Goal: Task Accomplishment & Management: Use online tool/utility

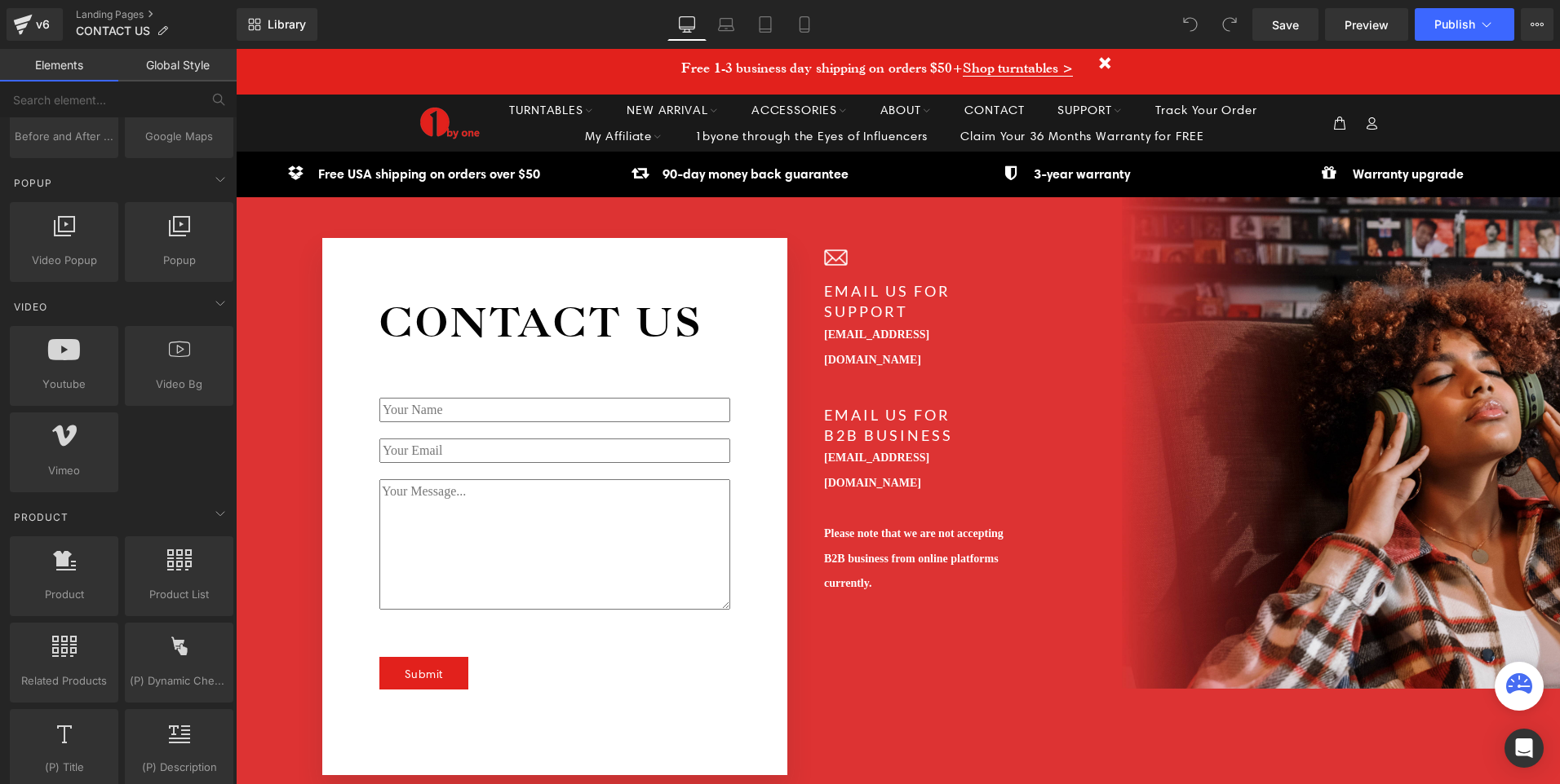
scroll to position [979, 0]
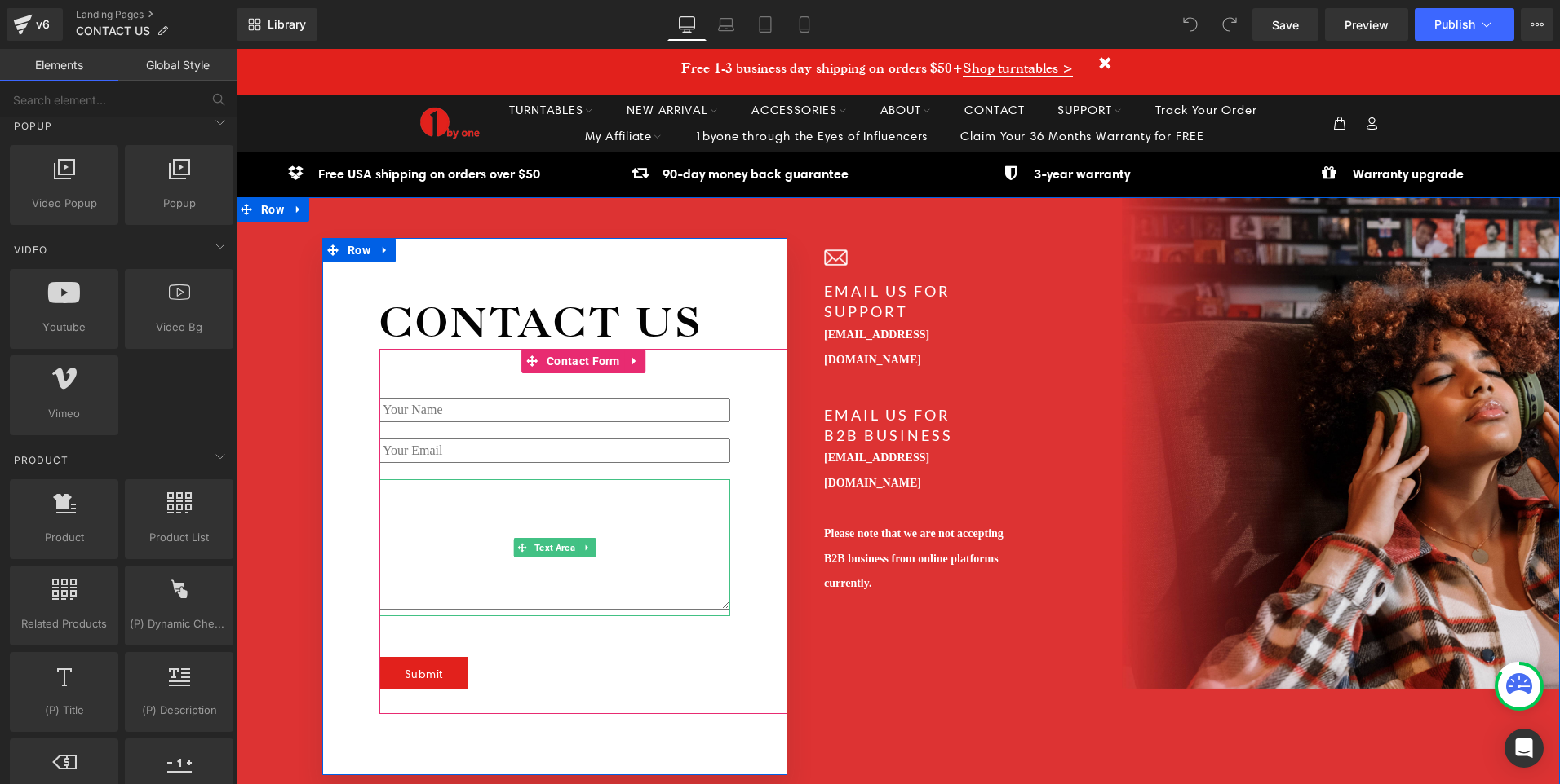
click at [491, 489] on textarea at bounding box center [554, 544] width 351 height 130
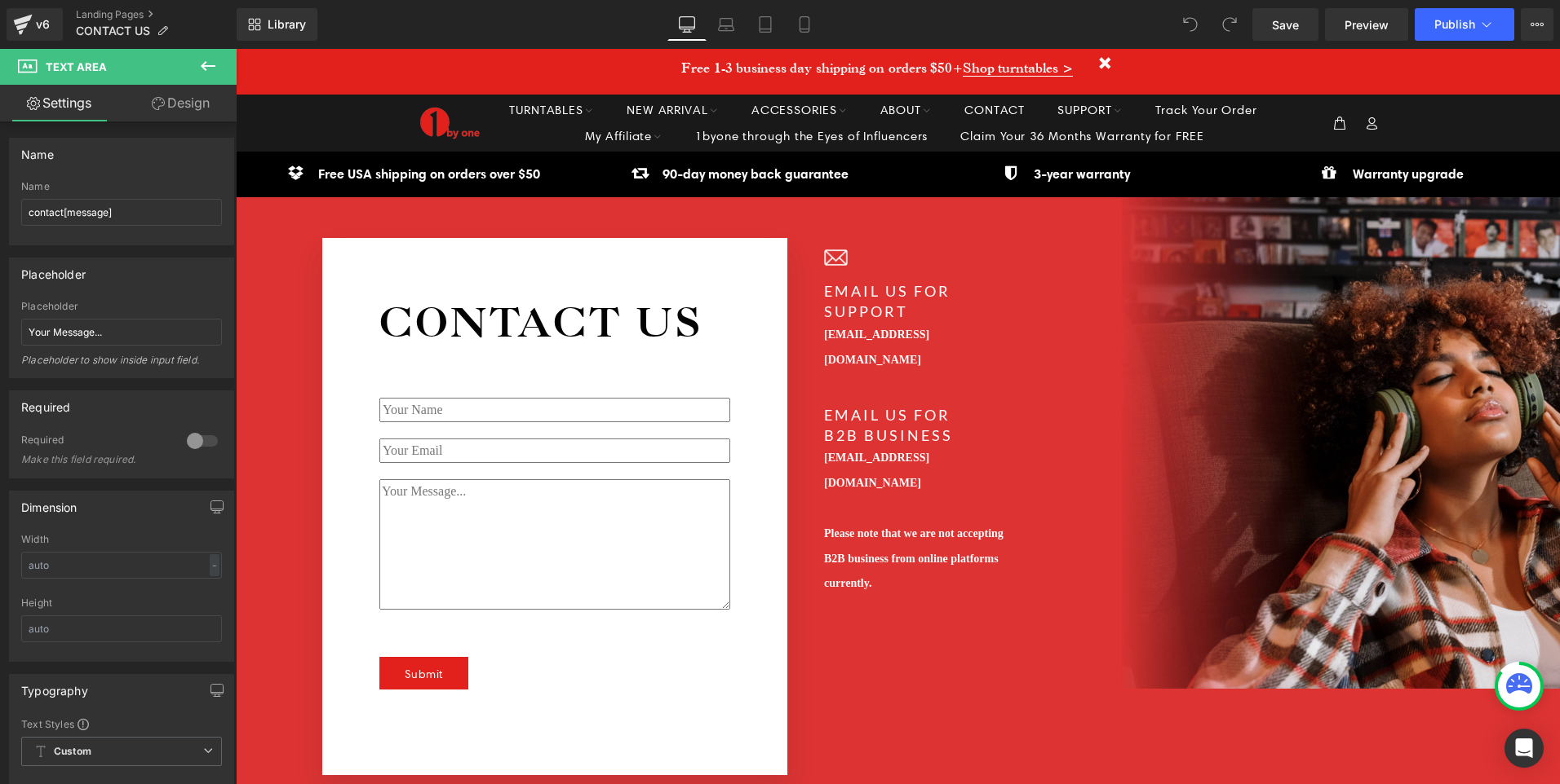
click at [206, 63] on icon at bounding box center [208, 66] width 15 height 10
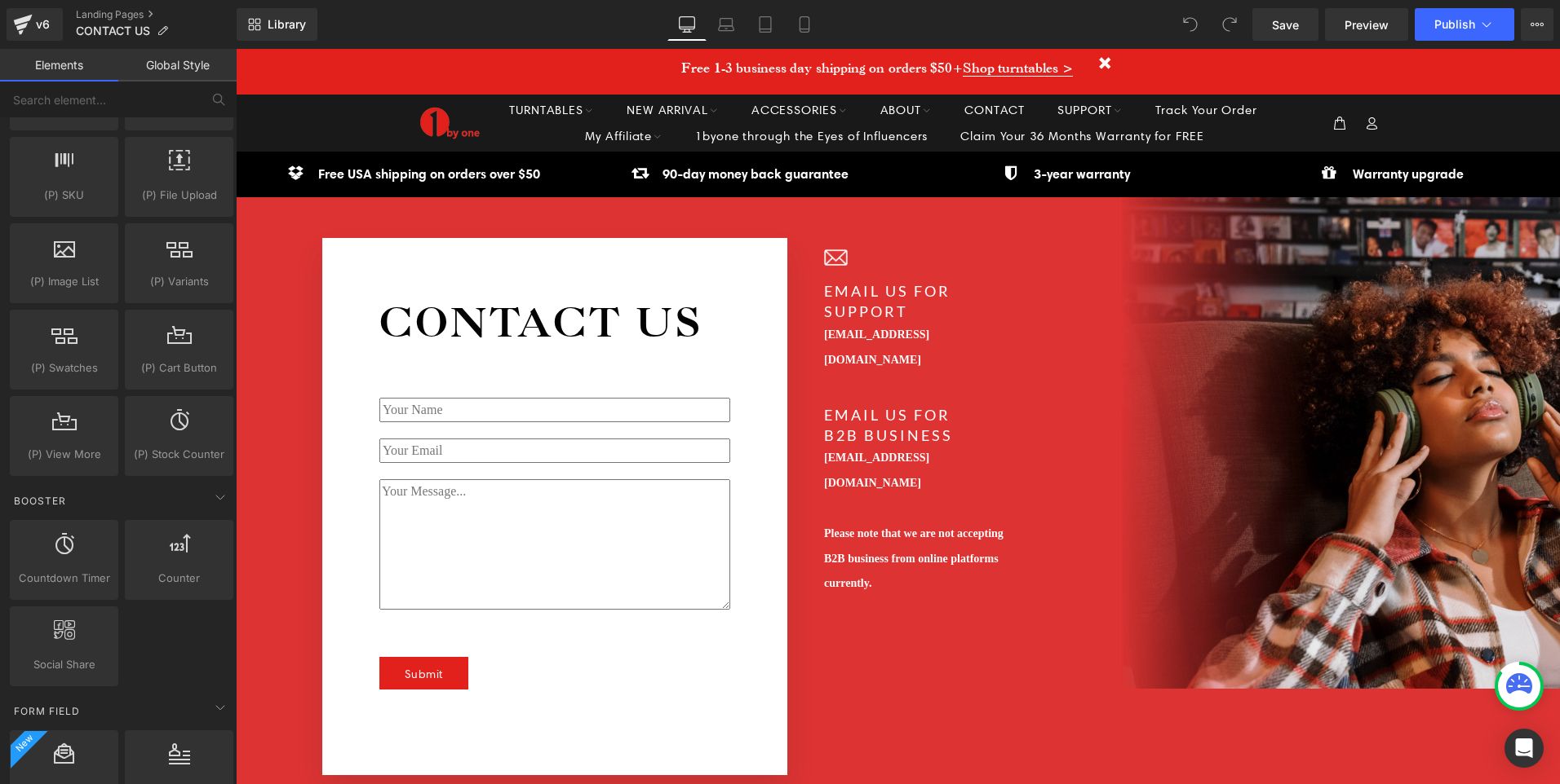
scroll to position [1625, 0]
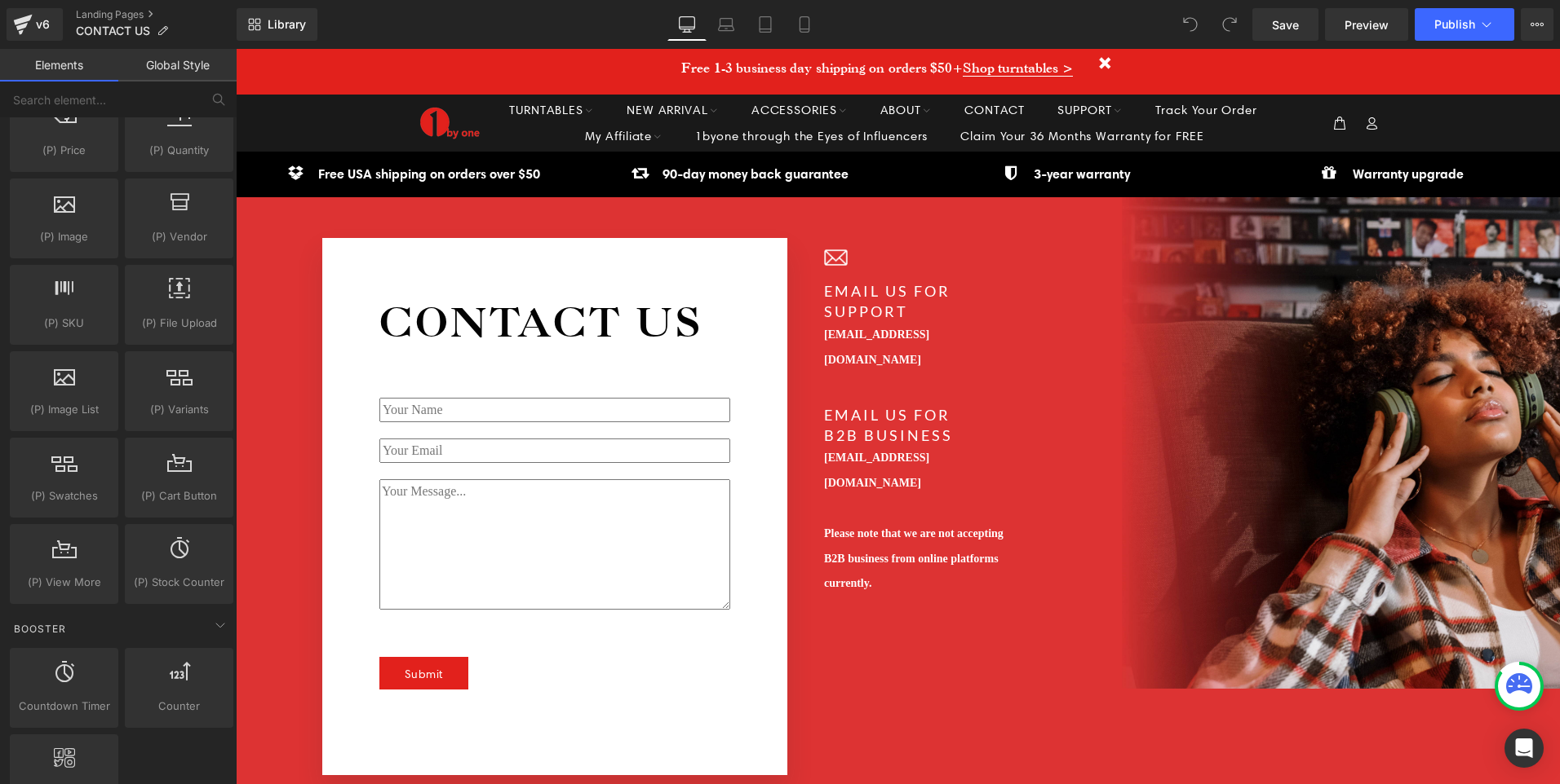
click at [156, 65] on link "Global Style" at bounding box center [177, 65] width 118 height 33
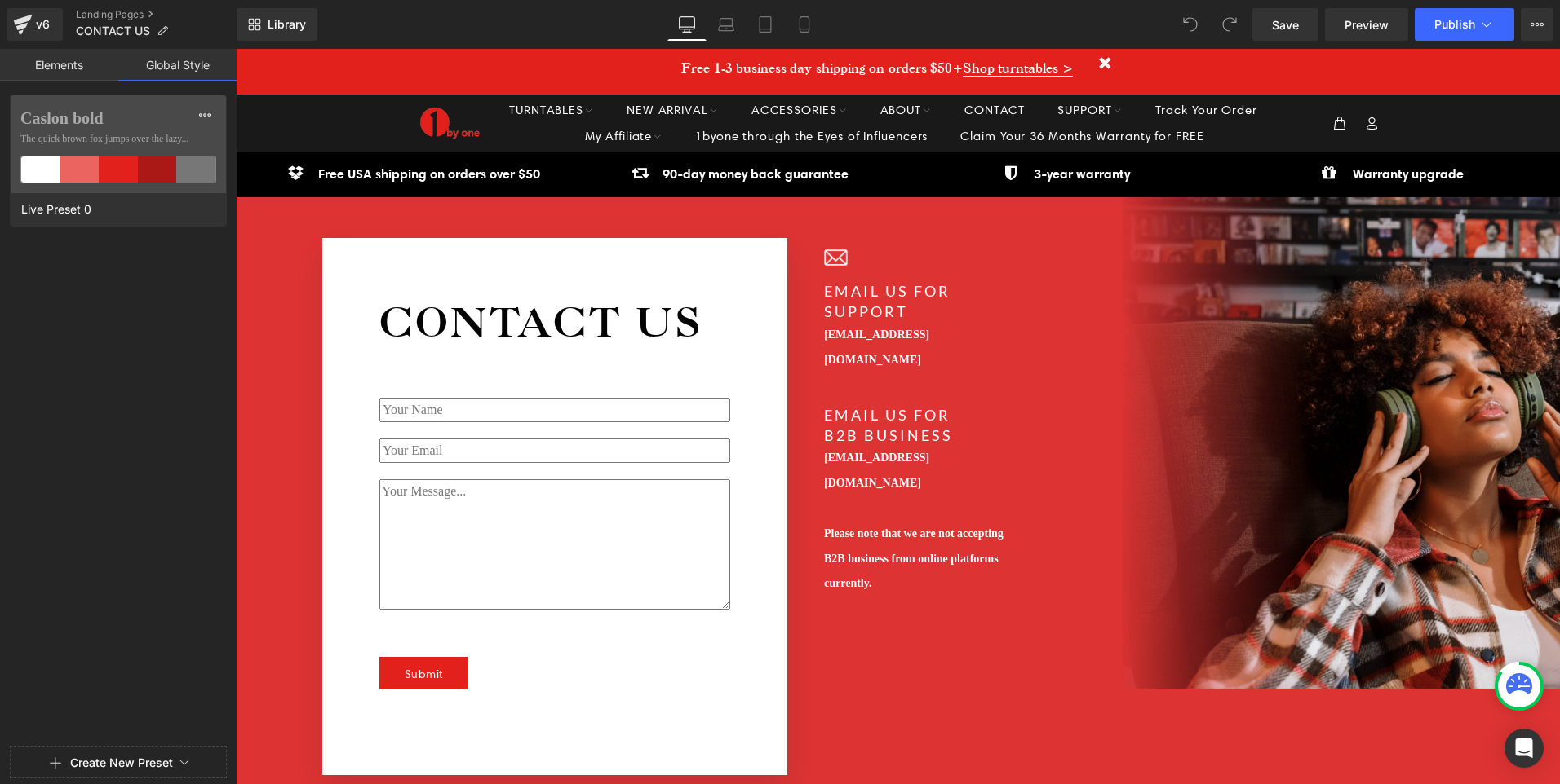
click at [83, 74] on link "Elements" at bounding box center [59, 65] width 118 height 33
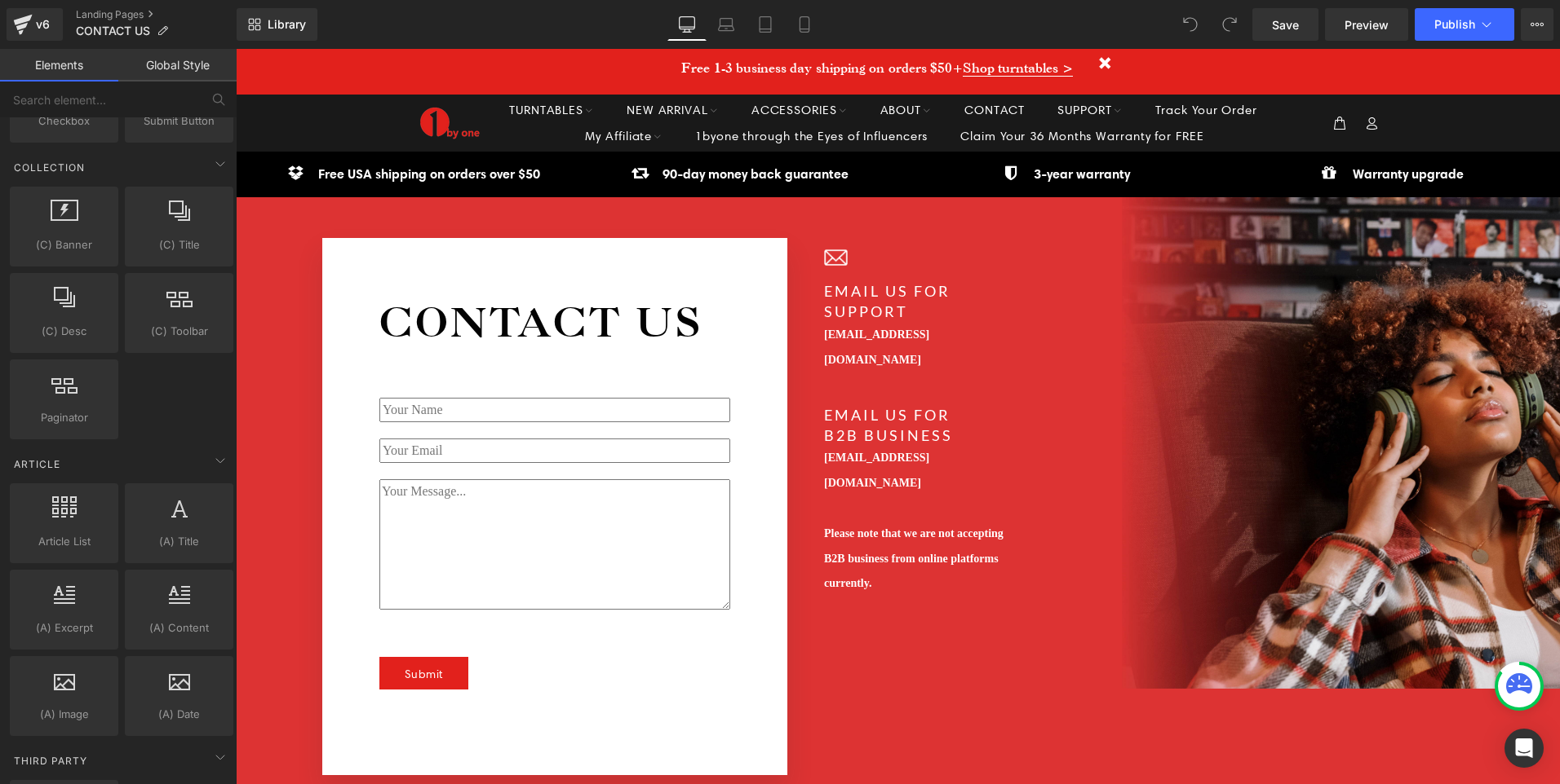
scroll to position [2440, 0]
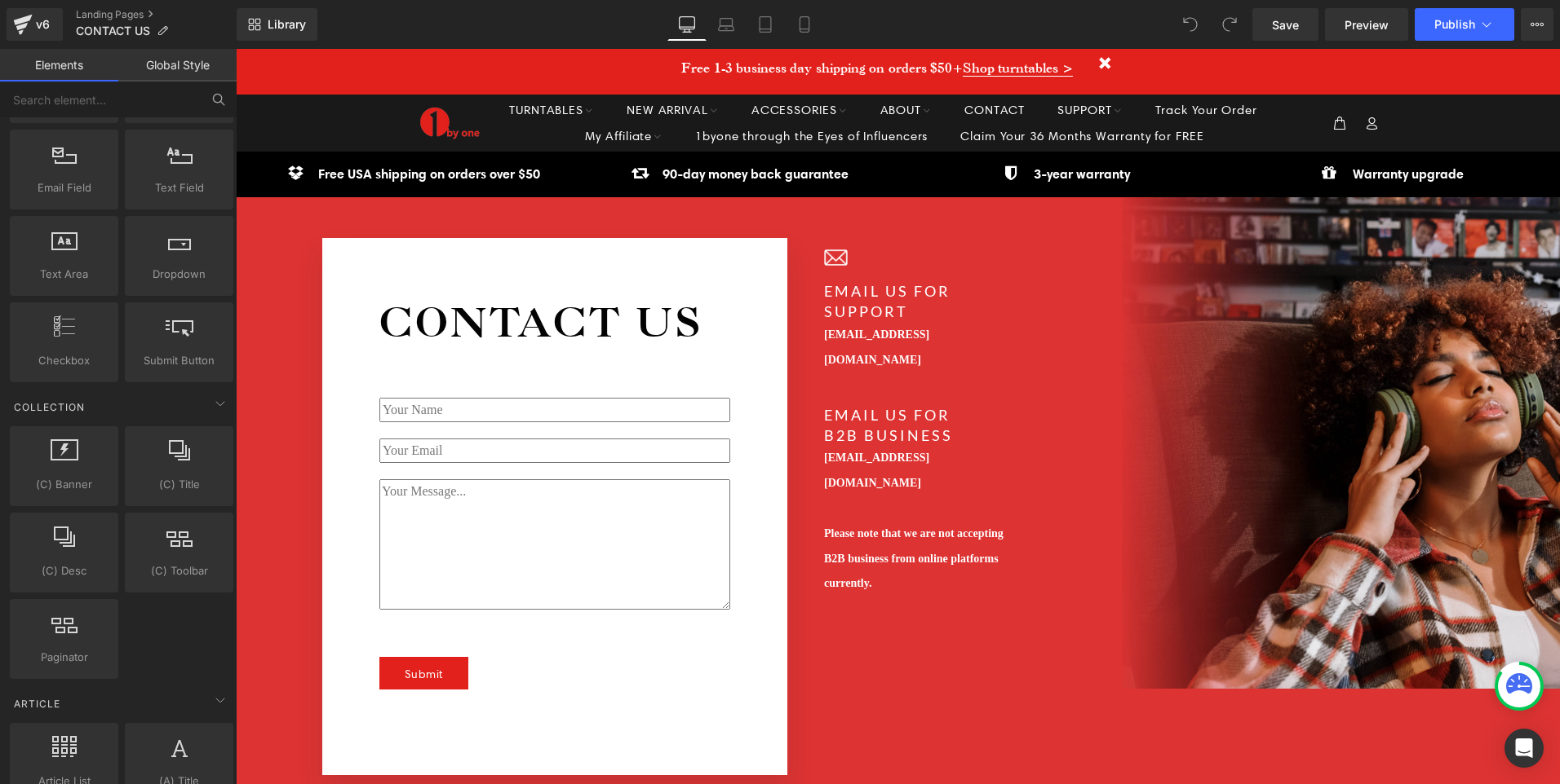
click at [222, 115] on button at bounding box center [218, 99] width 36 height 36
click at [175, 100] on input "text" at bounding box center [100, 99] width 201 height 36
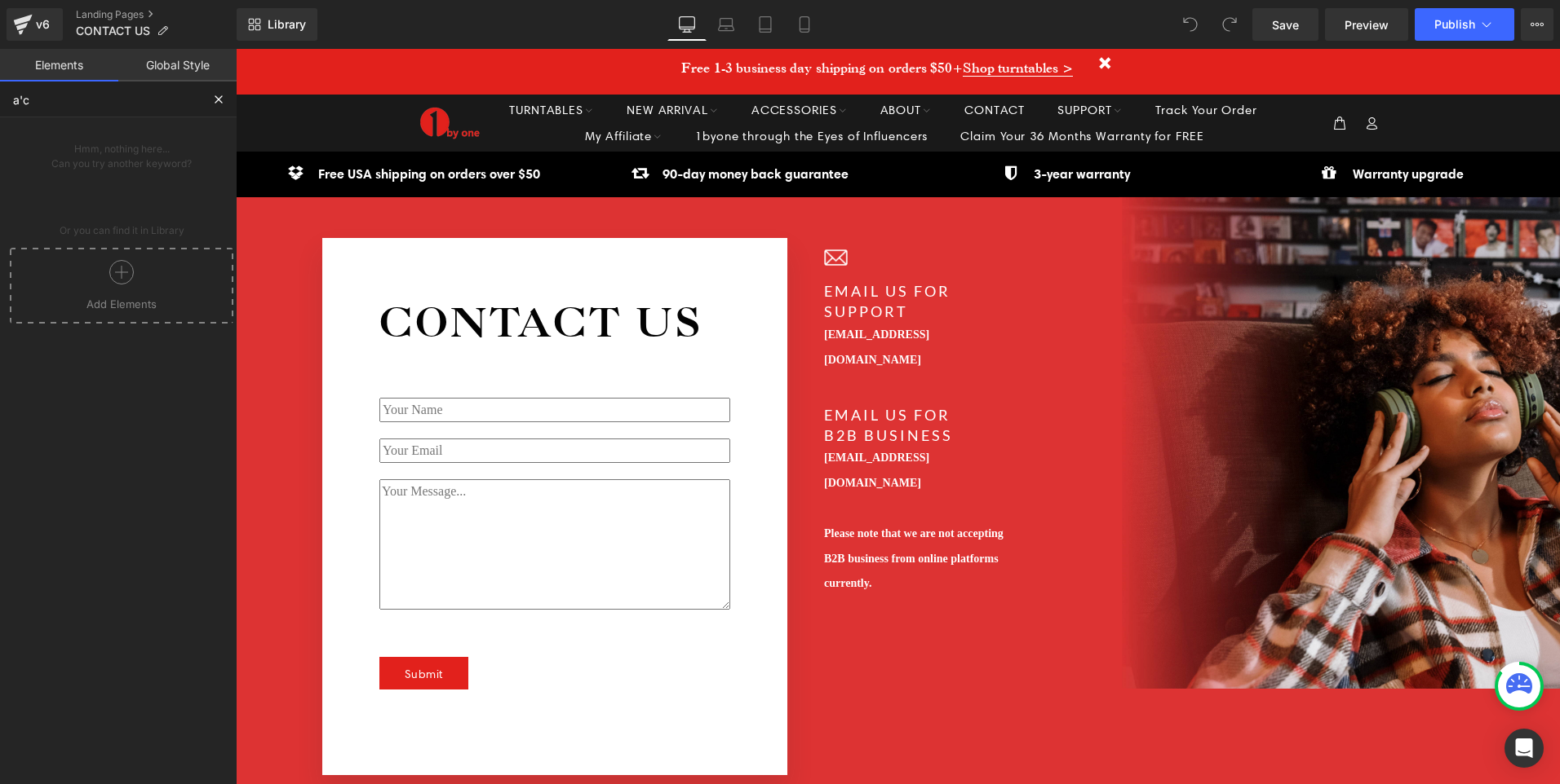
scroll to position [0, 0]
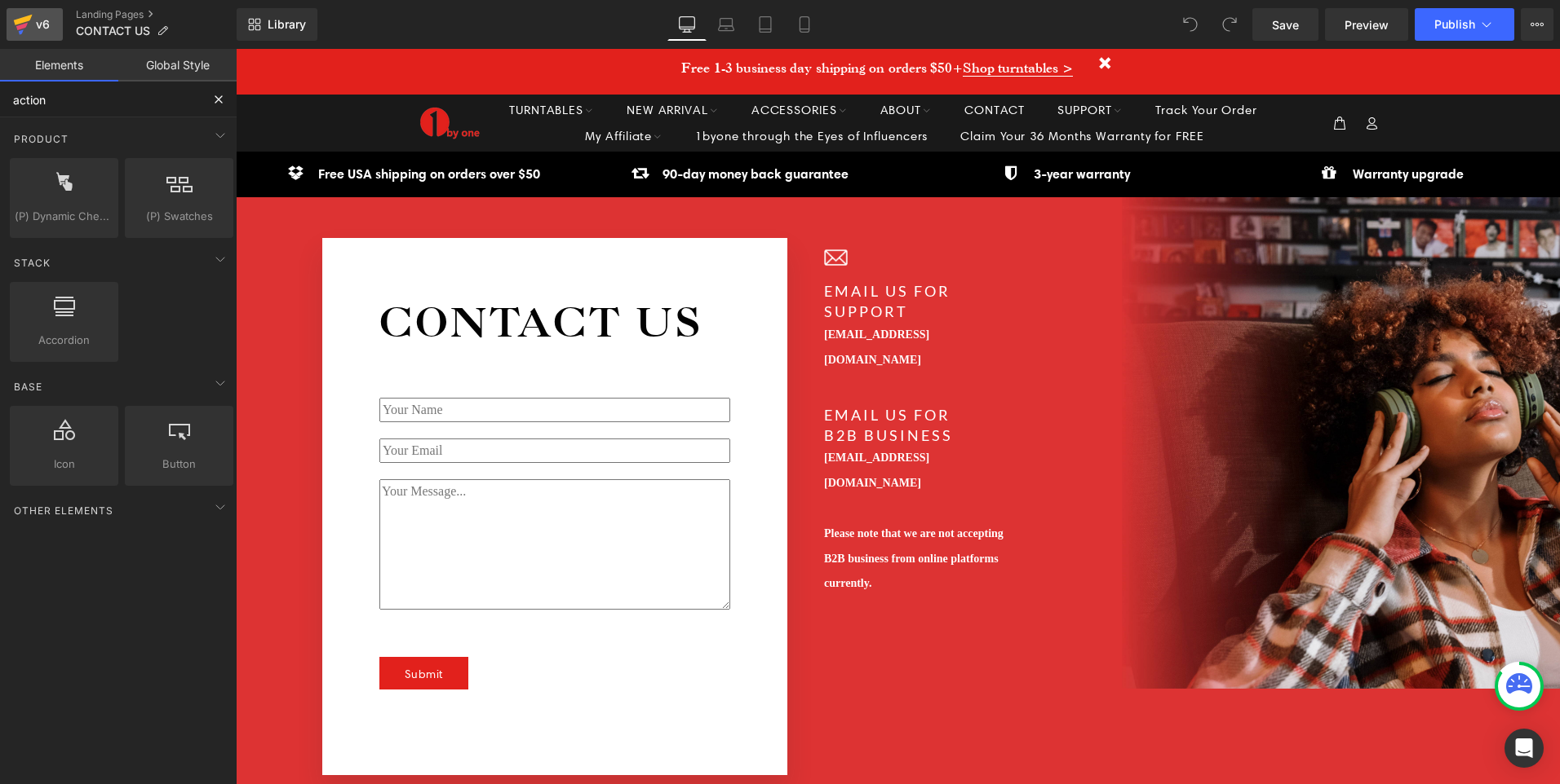
type input "action"
click at [42, 38] on link "v6" at bounding box center [35, 24] width 57 height 33
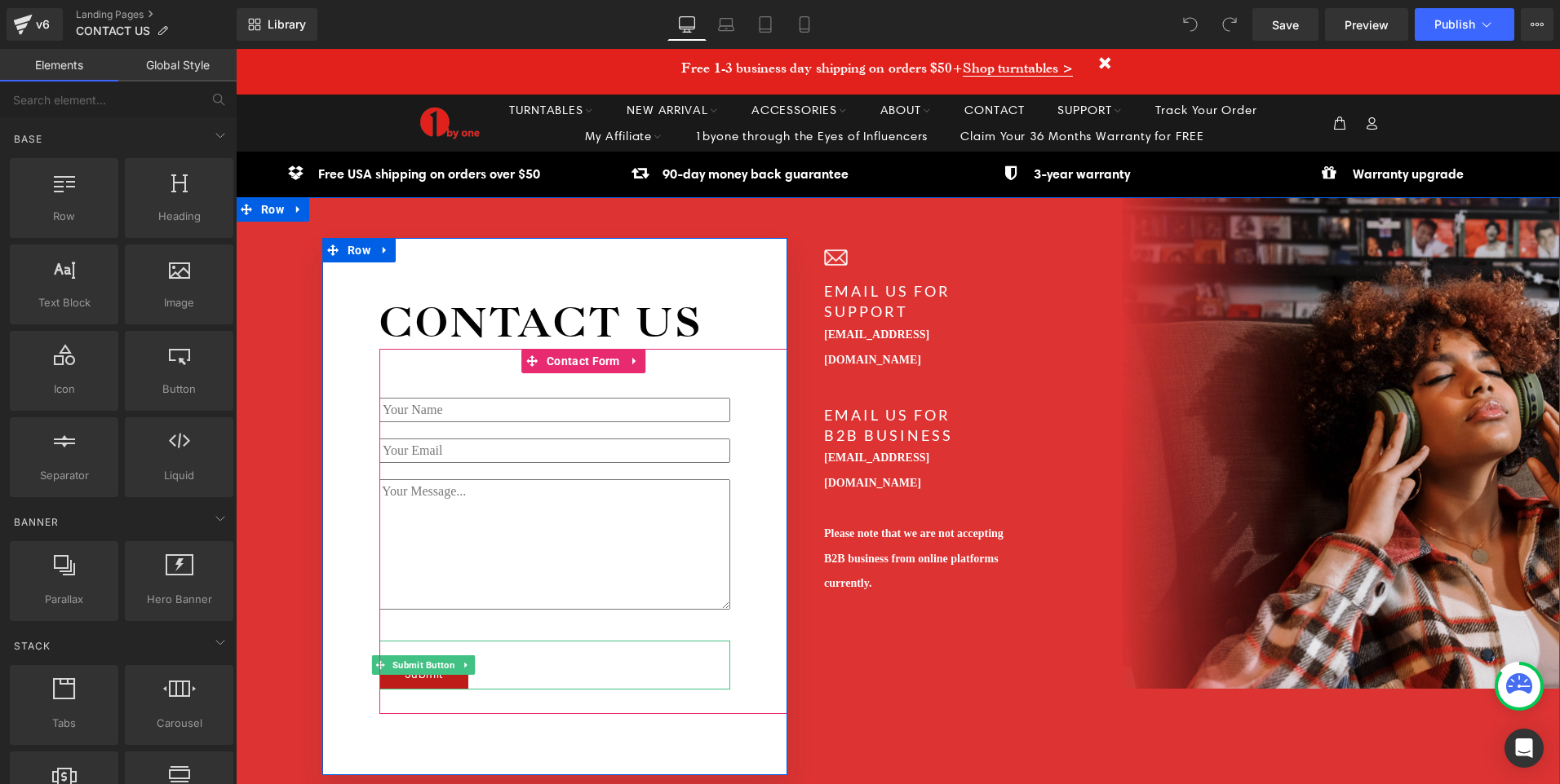
click at [441, 677] on button "Submit" at bounding box center [424, 673] width 89 height 33
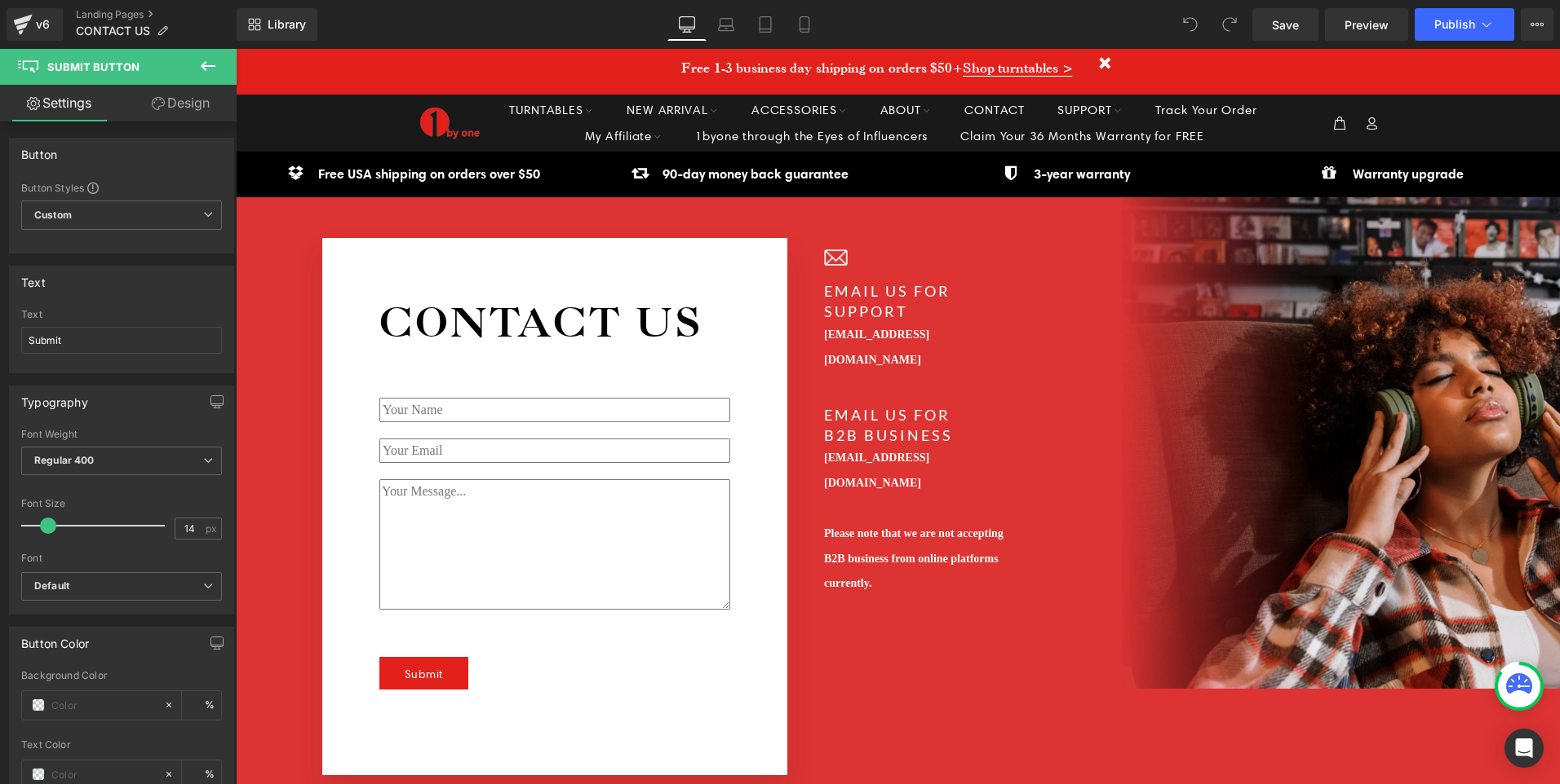
click at [177, 70] on span "Submit Button" at bounding box center [97, 66] width 163 height 36
click at [204, 70] on icon at bounding box center [209, 66] width 20 height 20
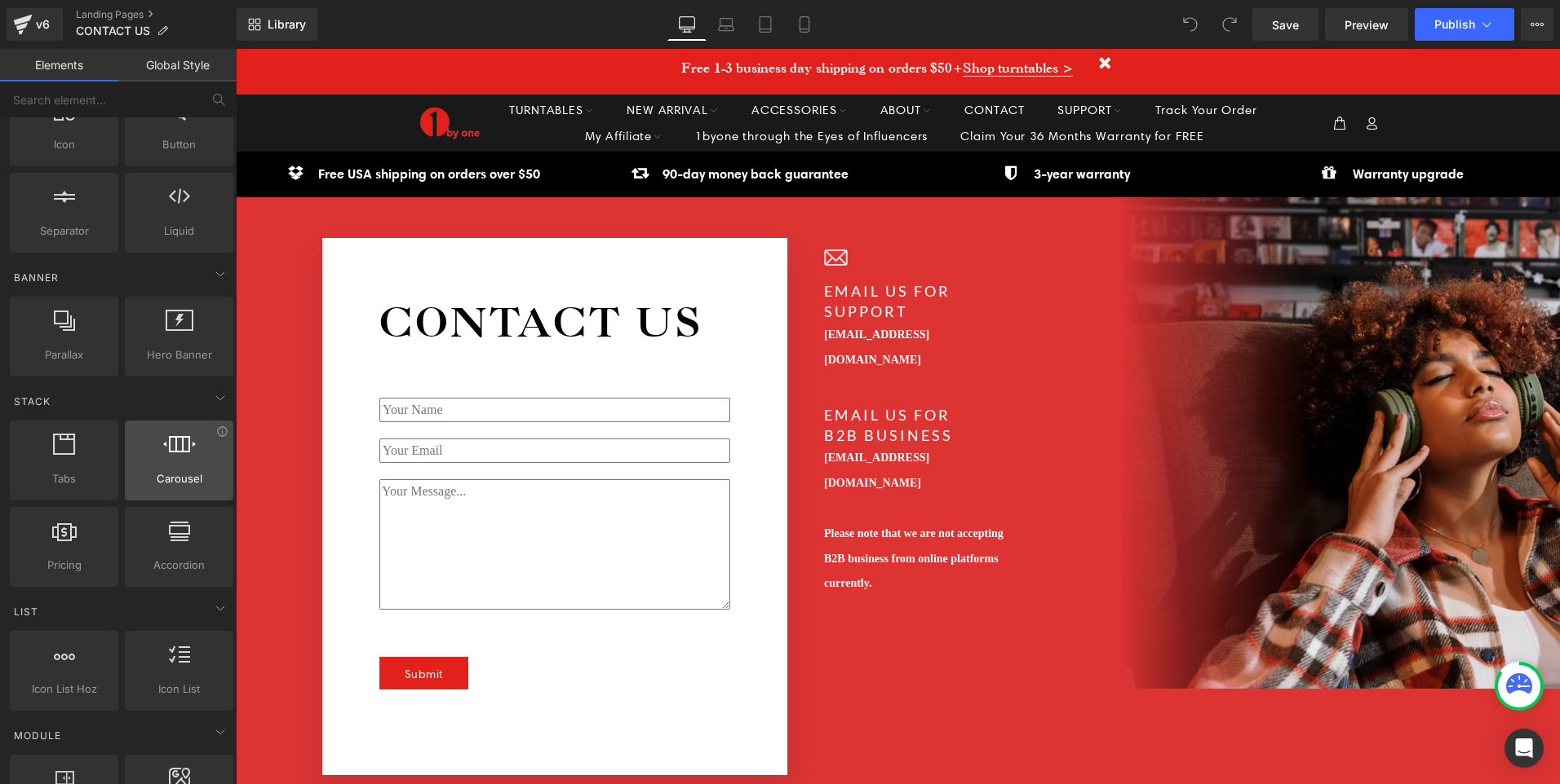
scroll to position [327, 0]
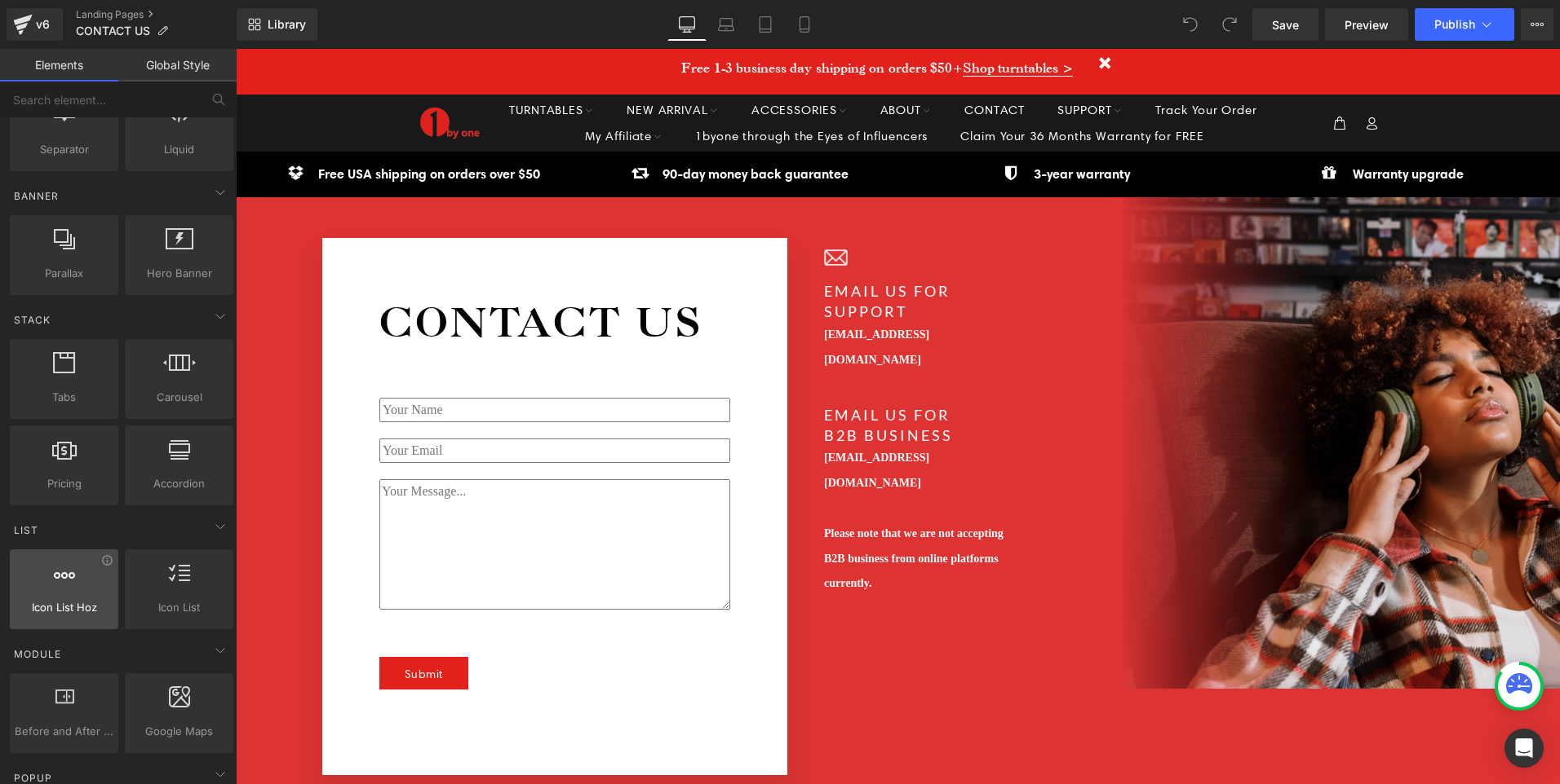
click at [104, 588] on div at bounding box center [64, 581] width 98 height 37
click at [75, 595] on div at bounding box center [64, 581] width 98 height 37
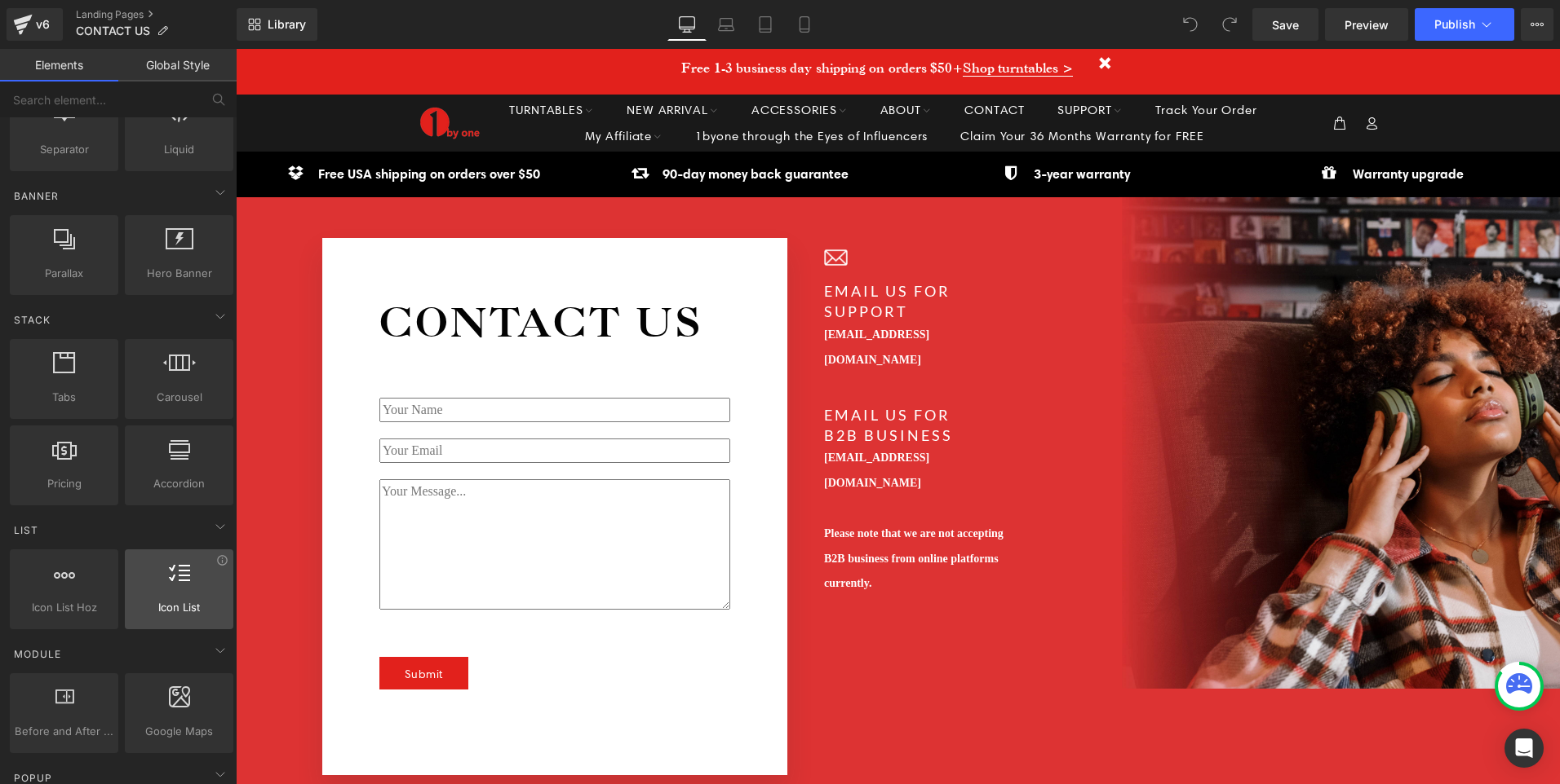
click at [139, 589] on div at bounding box center [179, 581] width 98 height 37
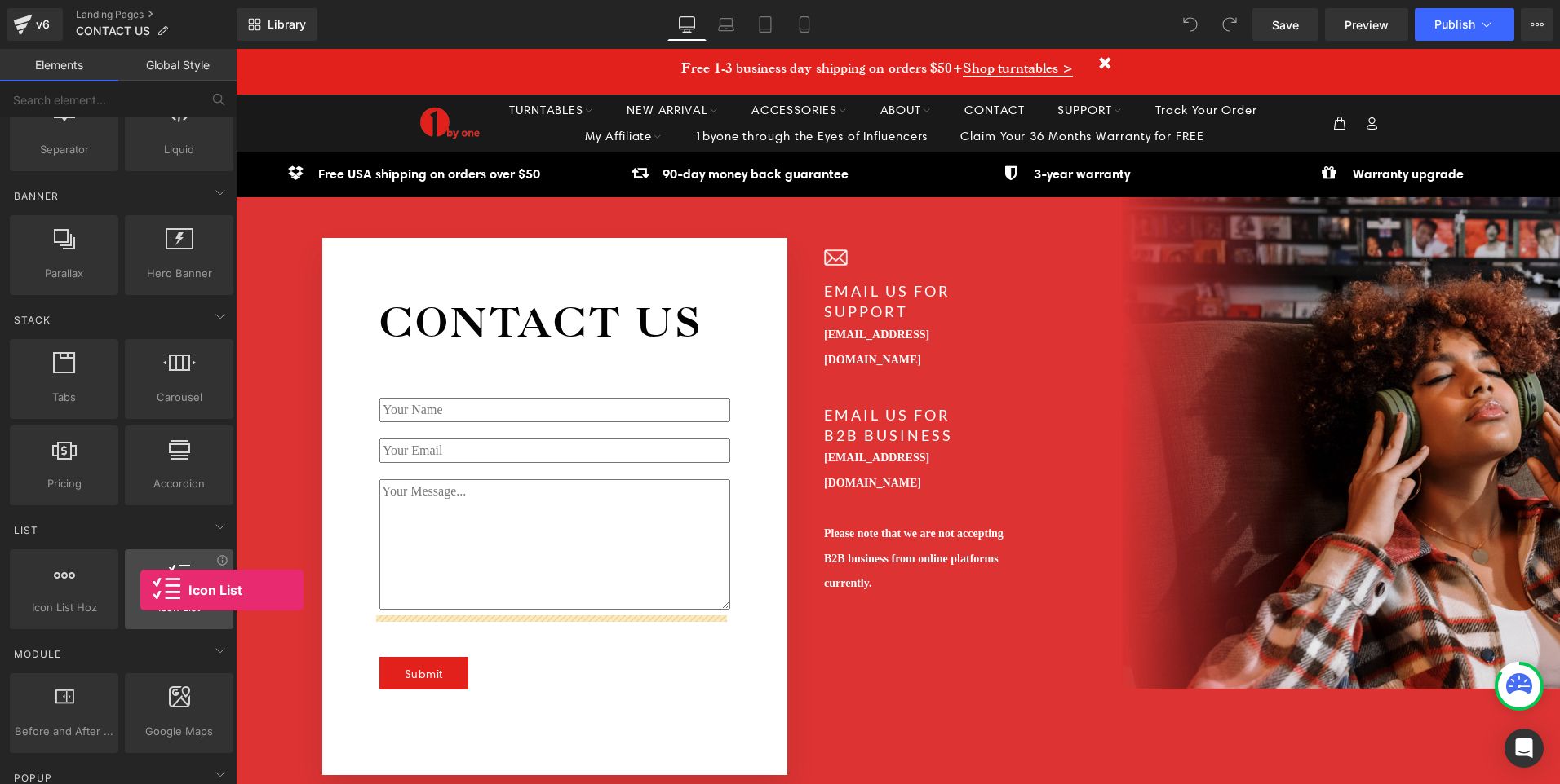
click at [140, 590] on div at bounding box center [179, 581] width 98 height 37
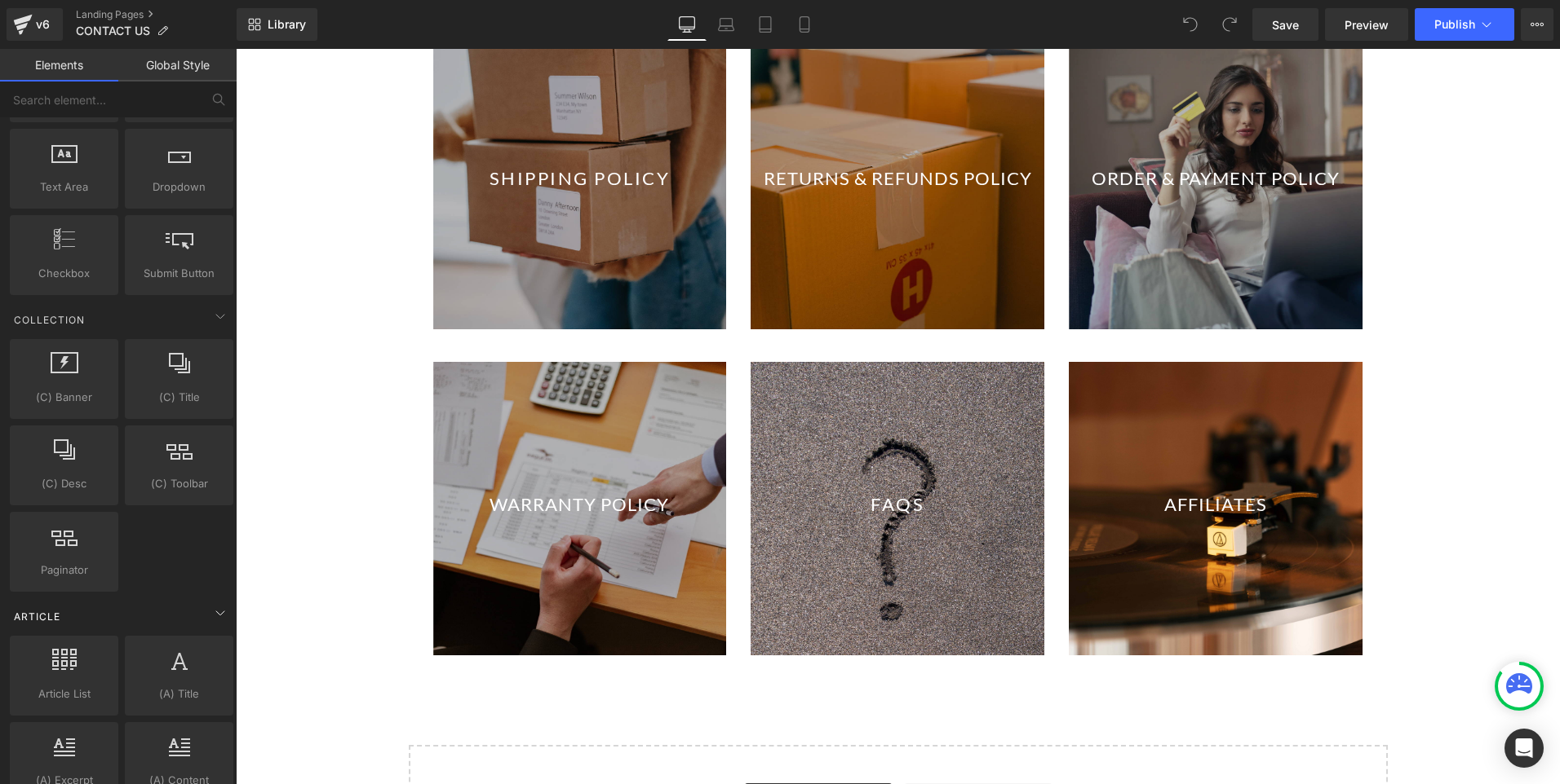
scroll to position [2283, 0]
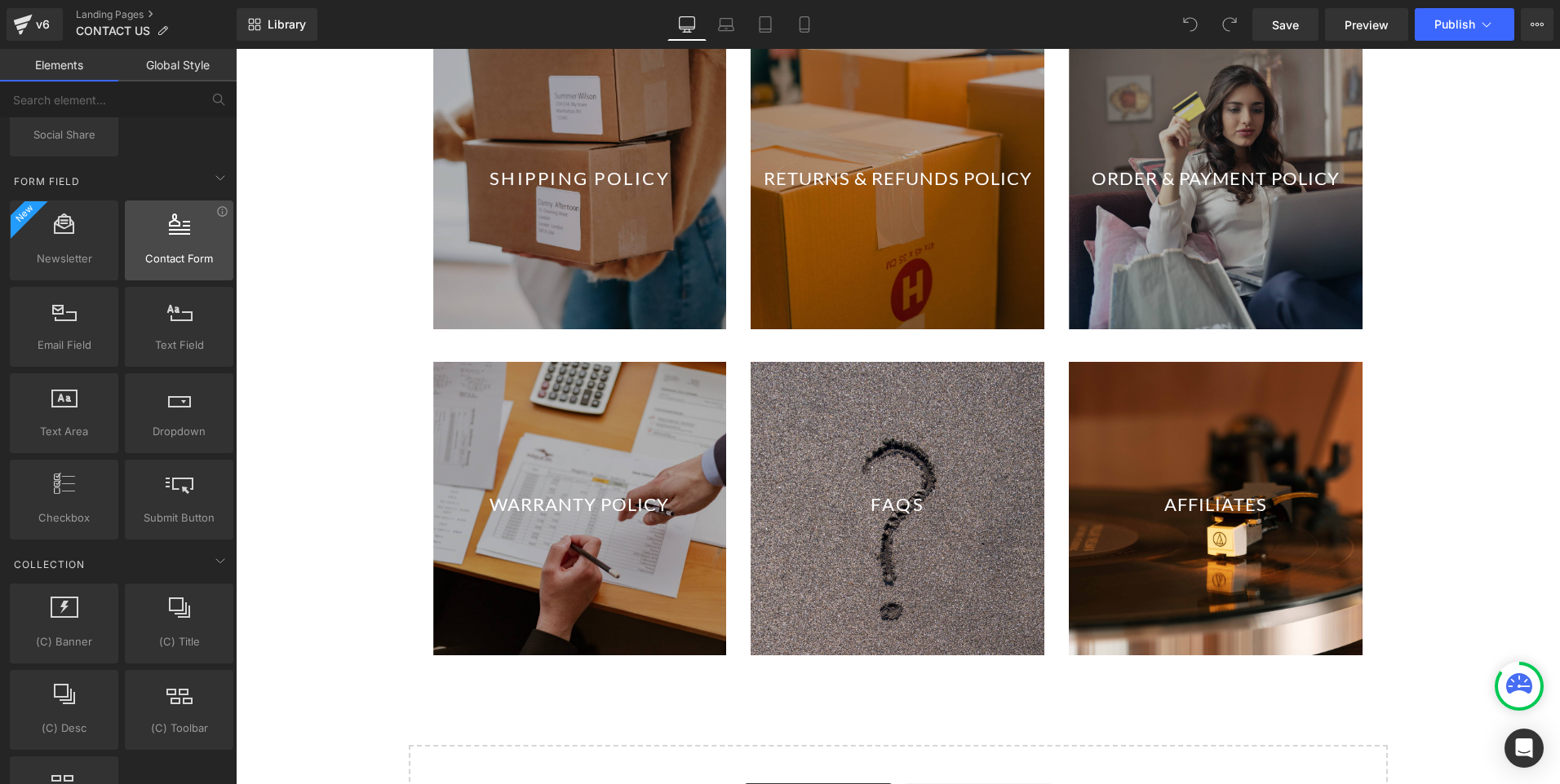
click at [193, 253] on span "Contact Form" at bounding box center [179, 258] width 98 height 17
click at [181, 241] on div at bounding box center [179, 231] width 98 height 37
click at [183, 264] on span "Contact Form" at bounding box center [179, 258] width 98 height 17
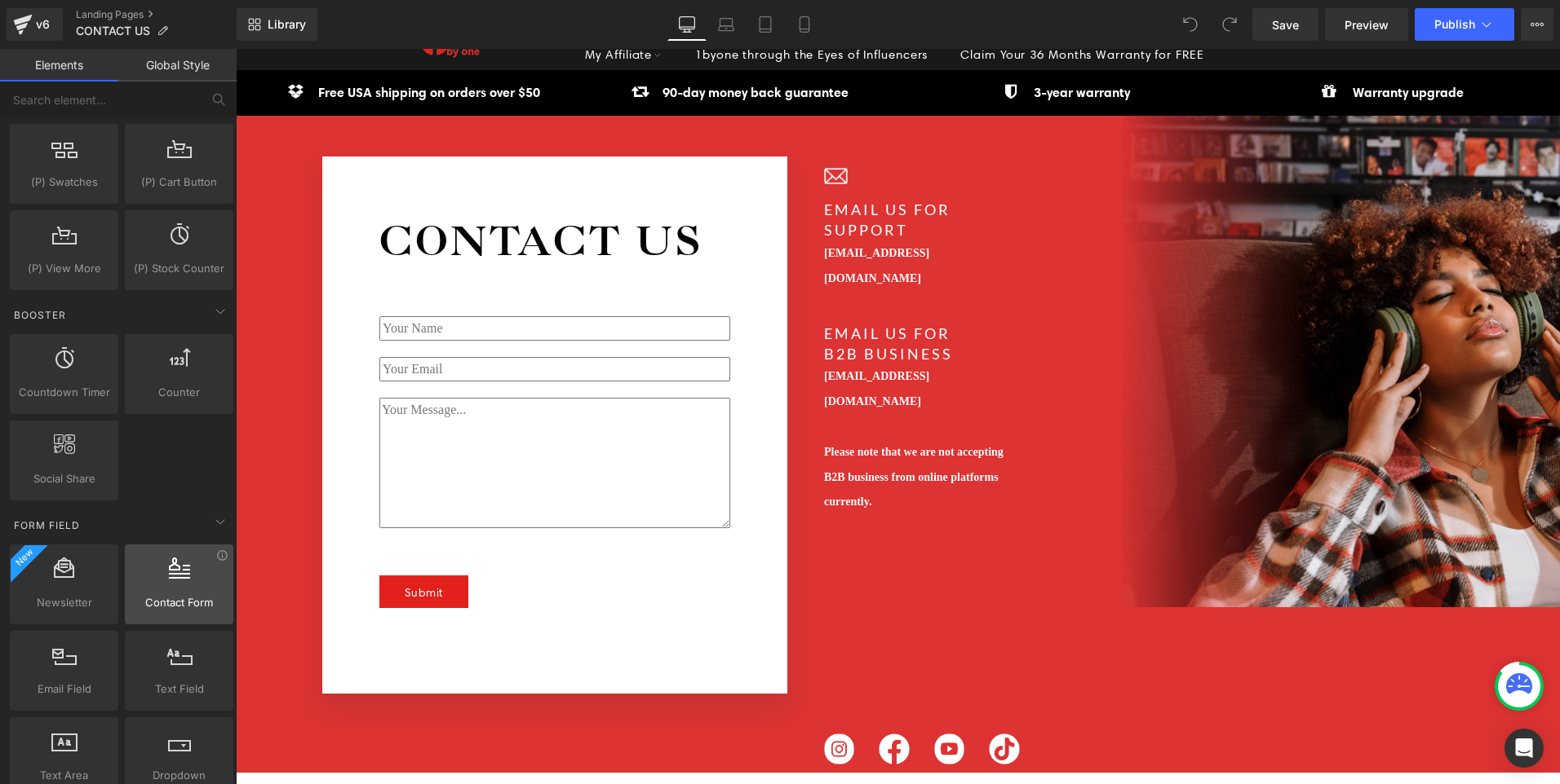
scroll to position [2038, 0]
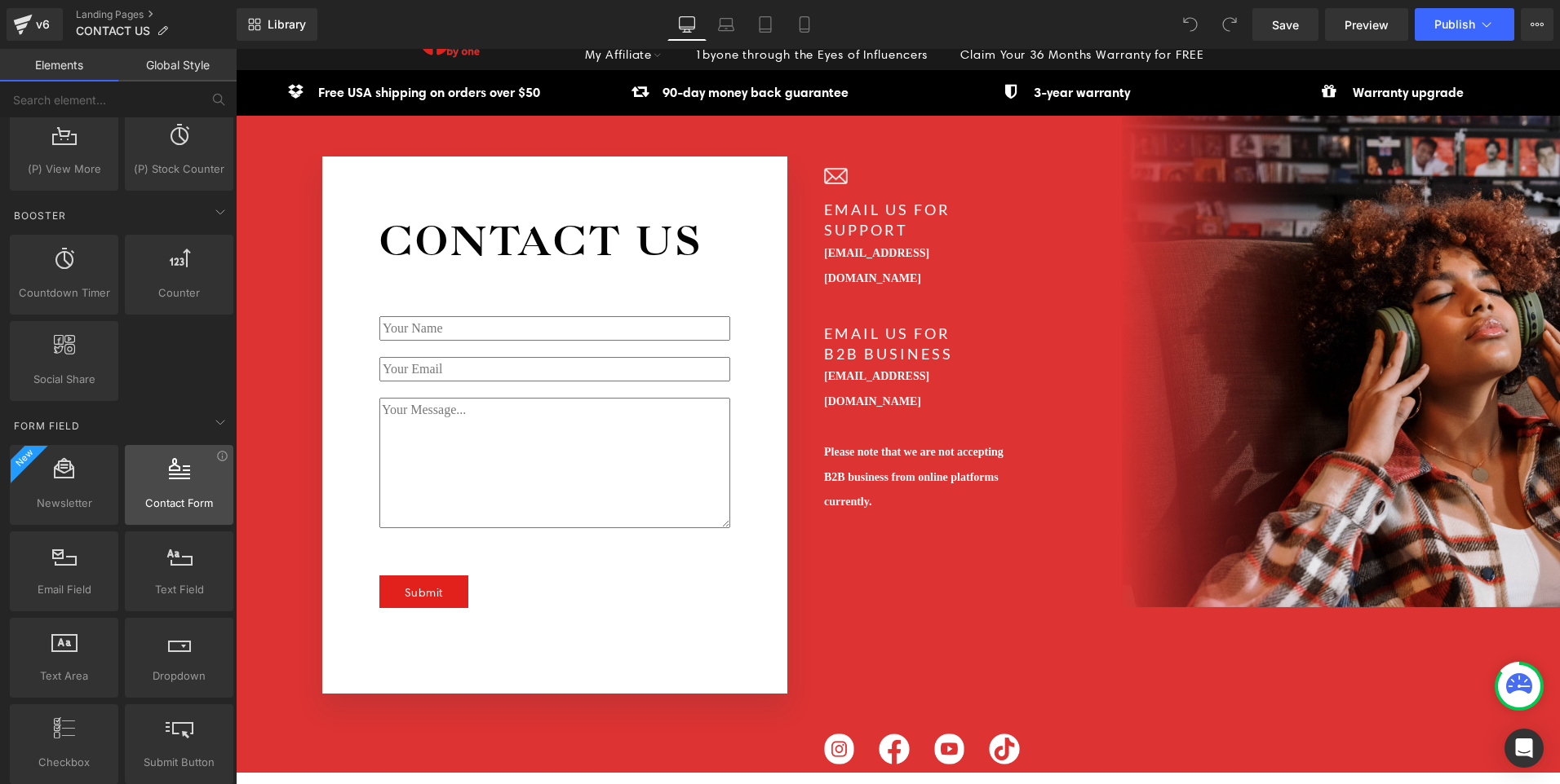
click at [172, 491] on div at bounding box center [179, 476] width 98 height 37
click at [180, 477] on icon at bounding box center [179, 468] width 21 height 21
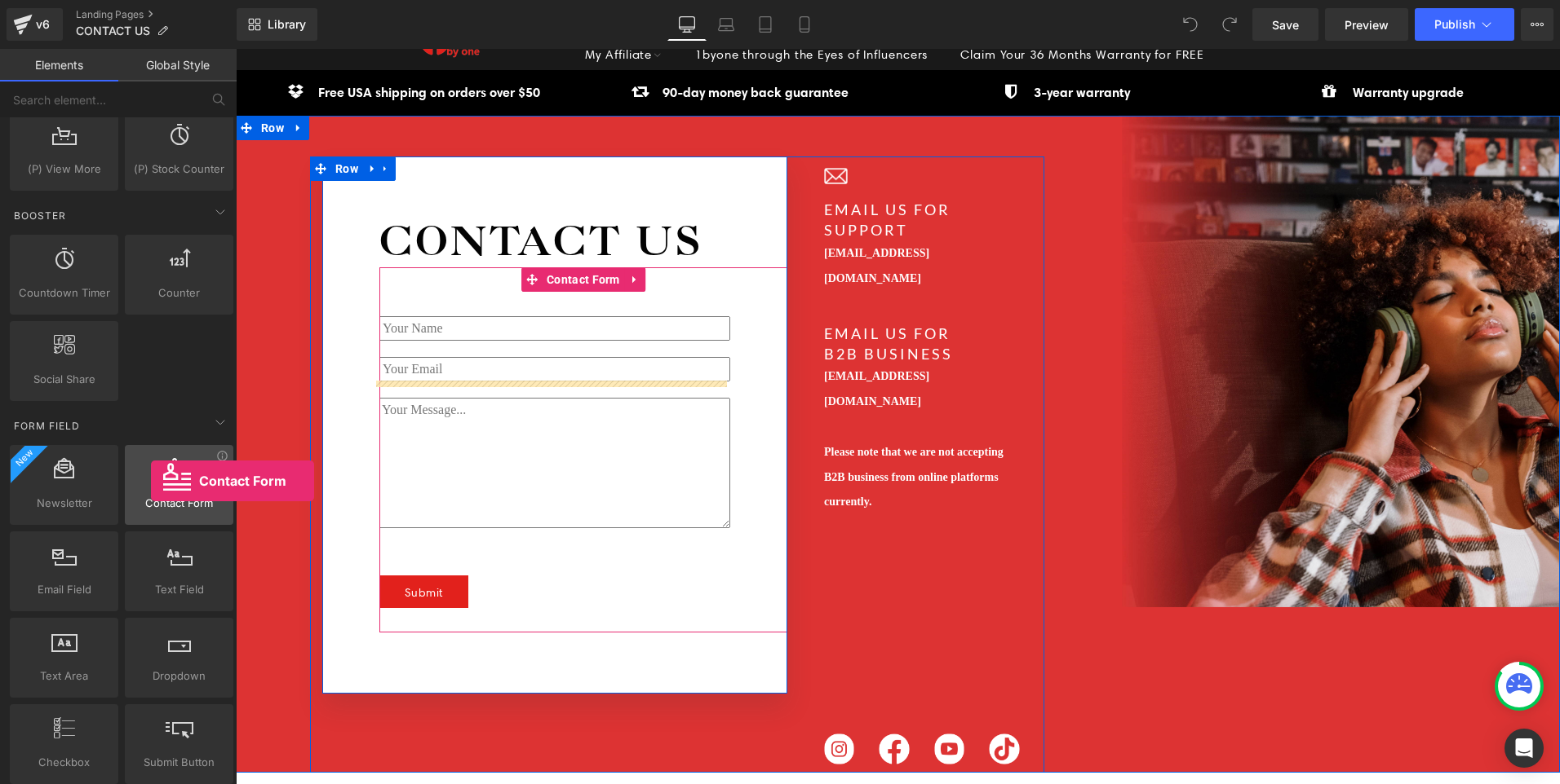
drag, startPoint x: 181, startPoint y: 478, endPoint x: 151, endPoint y: 481, distance: 30.1
click at [151, 481] on div at bounding box center [179, 476] width 98 height 37
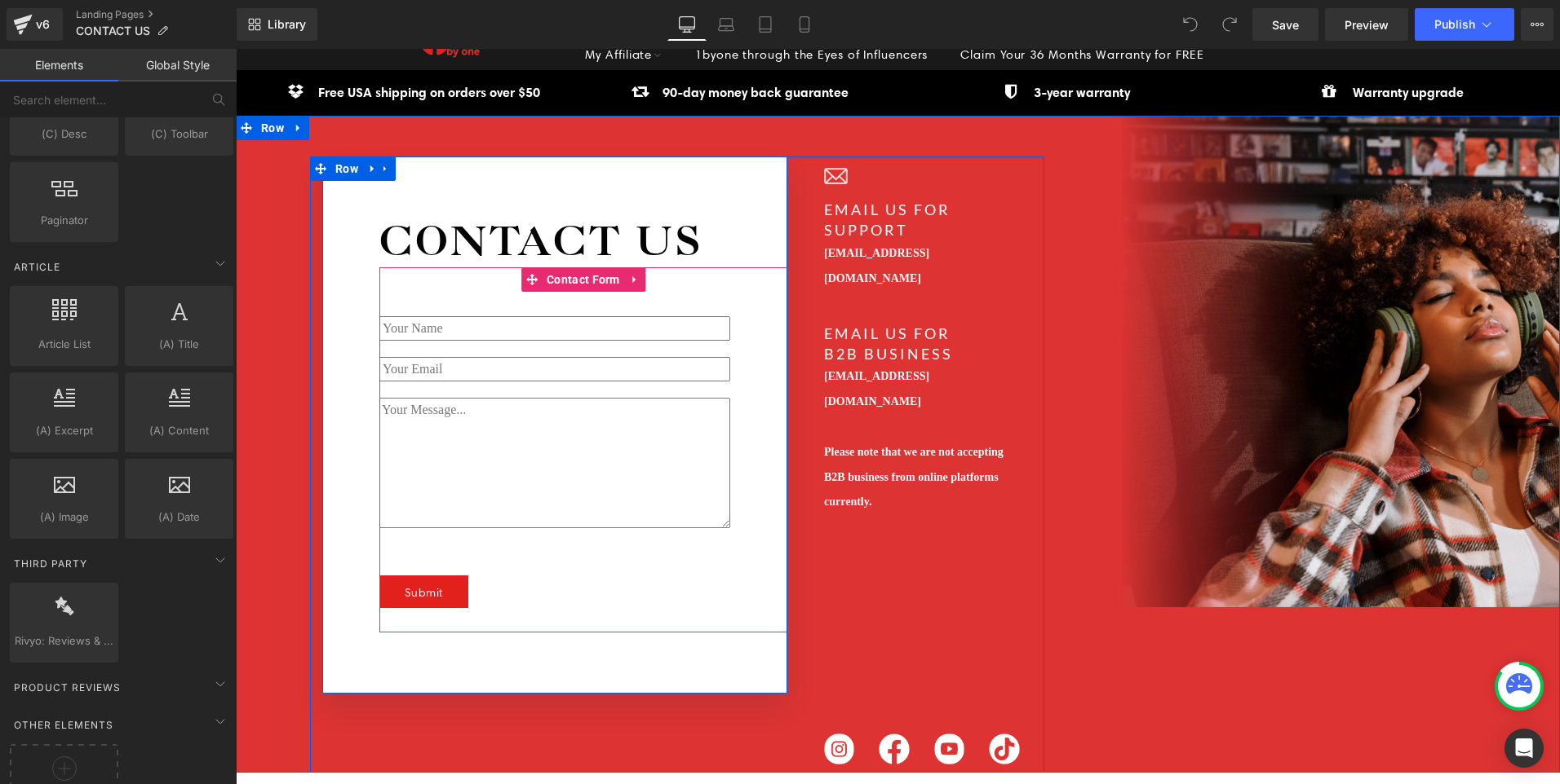
scroll to position [2930, 0]
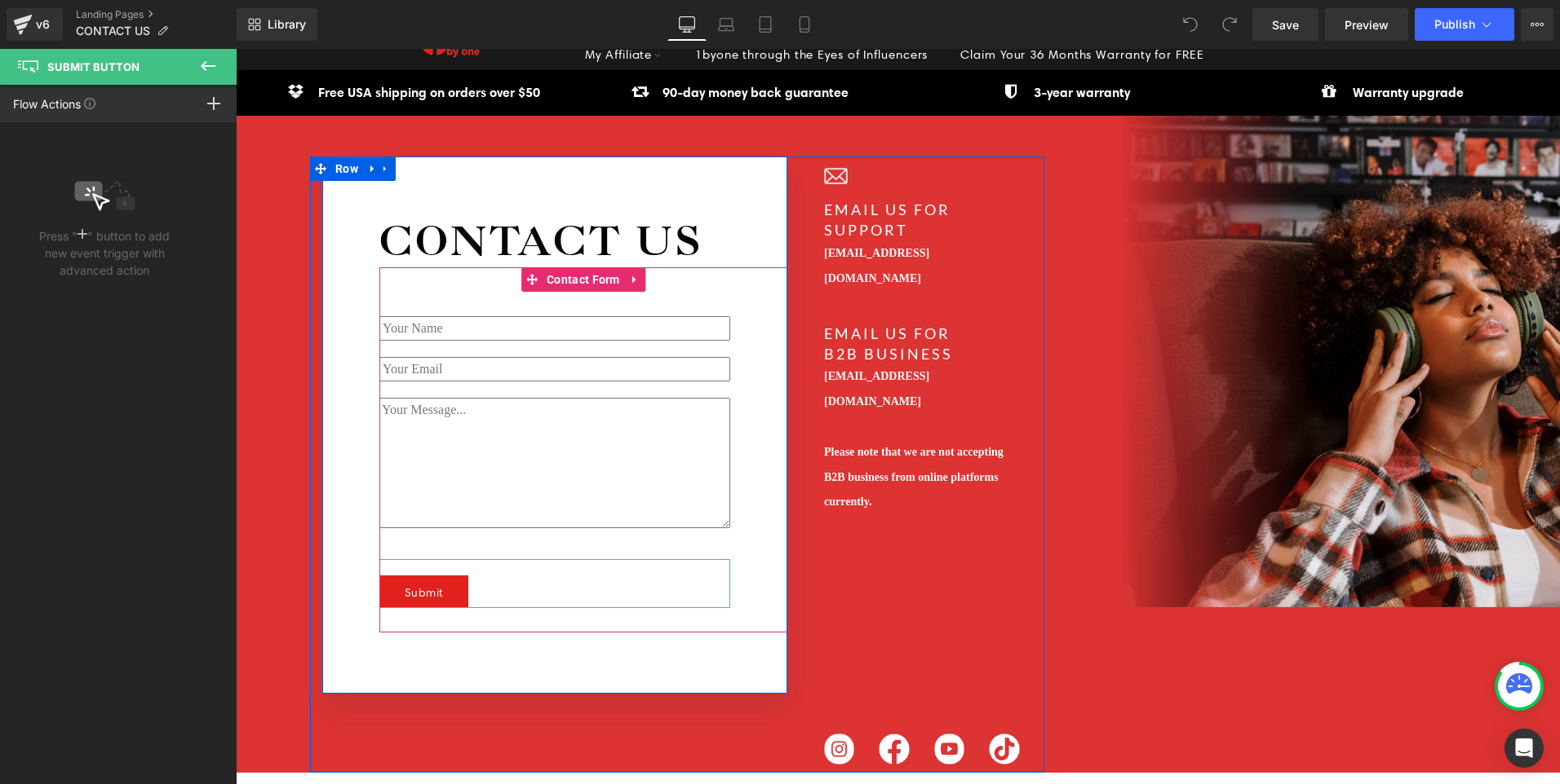
click at [80, 197] on rect at bounding box center [88, 191] width 28 height 20
click at [205, 97] on div at bounding box center [213, 103] width 46 height 38
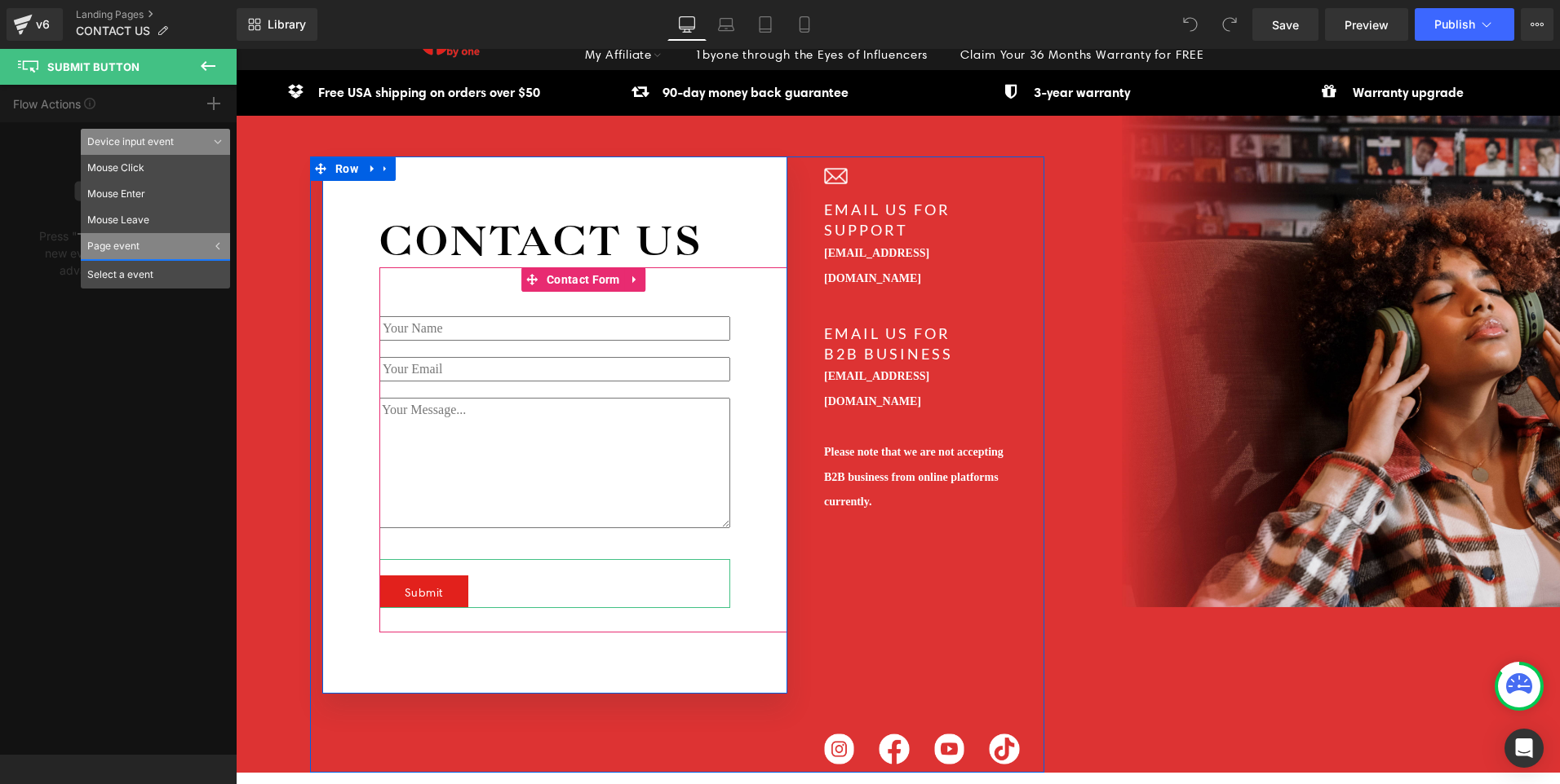
click at [170, 272] on div "Select a event" at bounding box center [155, 274] width 149 height 30
click at [169, 239] on div "Page event" at bounding box center [155, 246] width 149 height 26
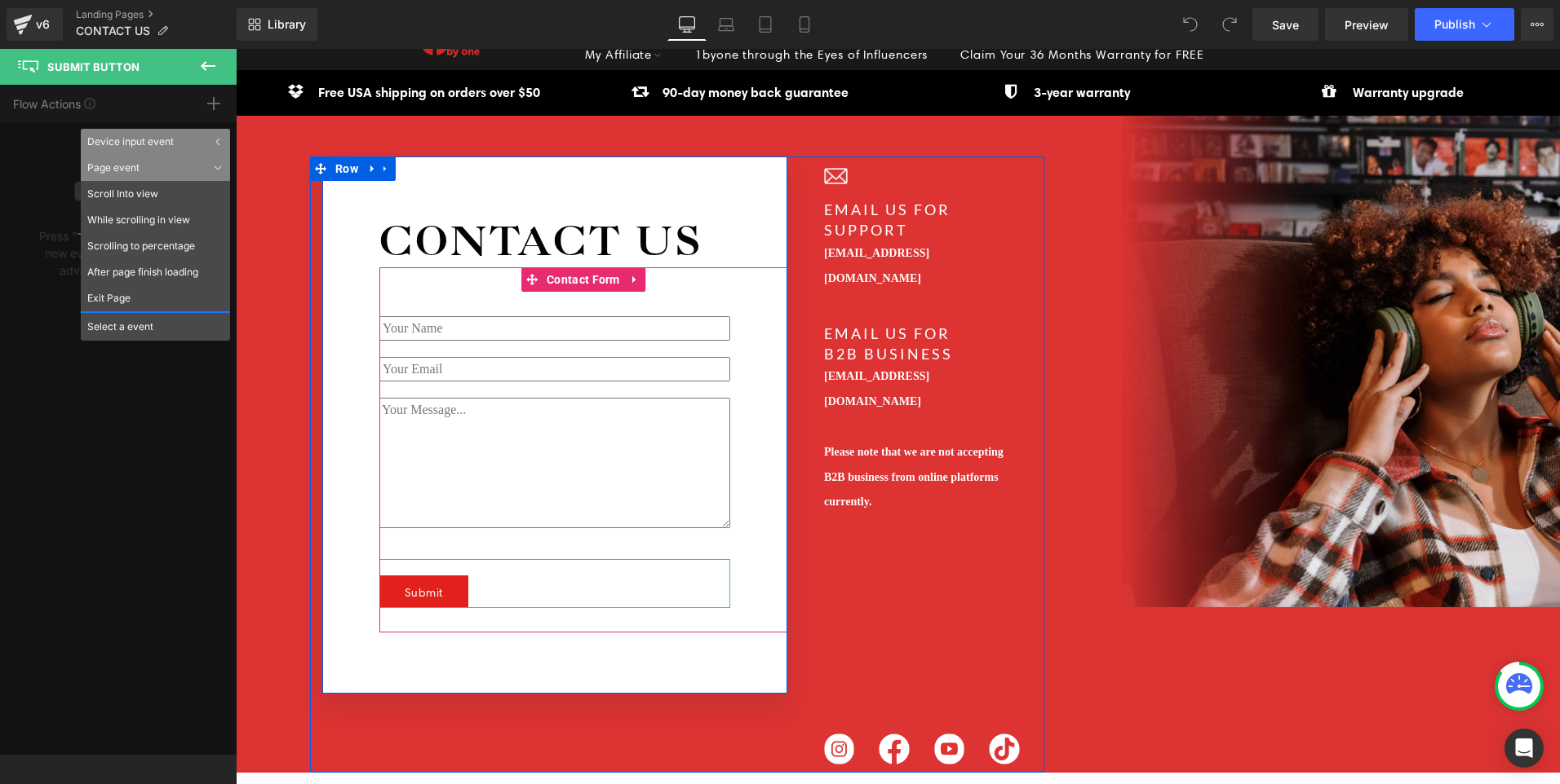
click at [176, 172] on div "Page event" at bounding box center [155, 168] width 149 height 26
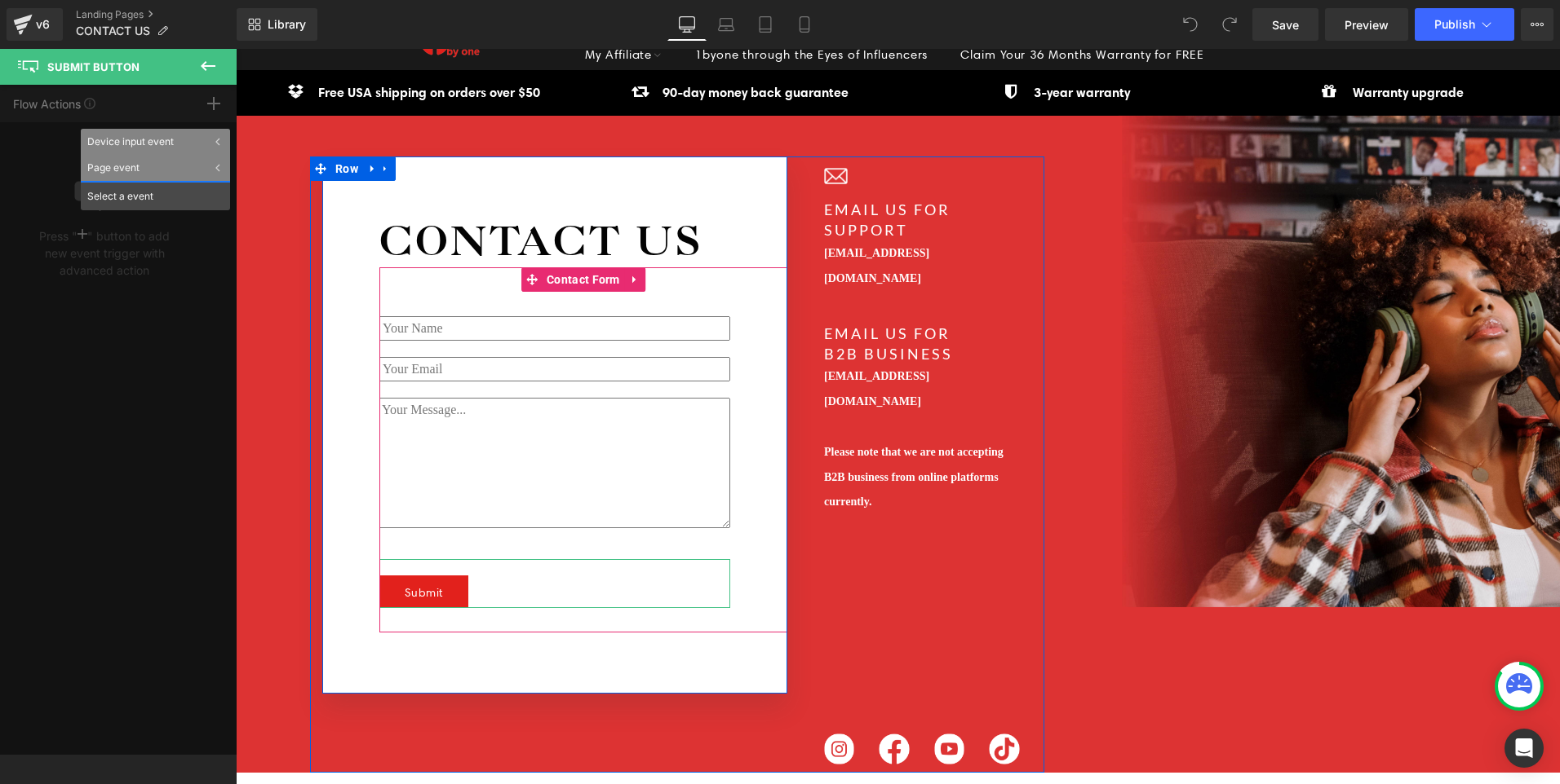
click at [173, 138] on div "Device input event" at bounding box center [155, 142] width 149 height 26
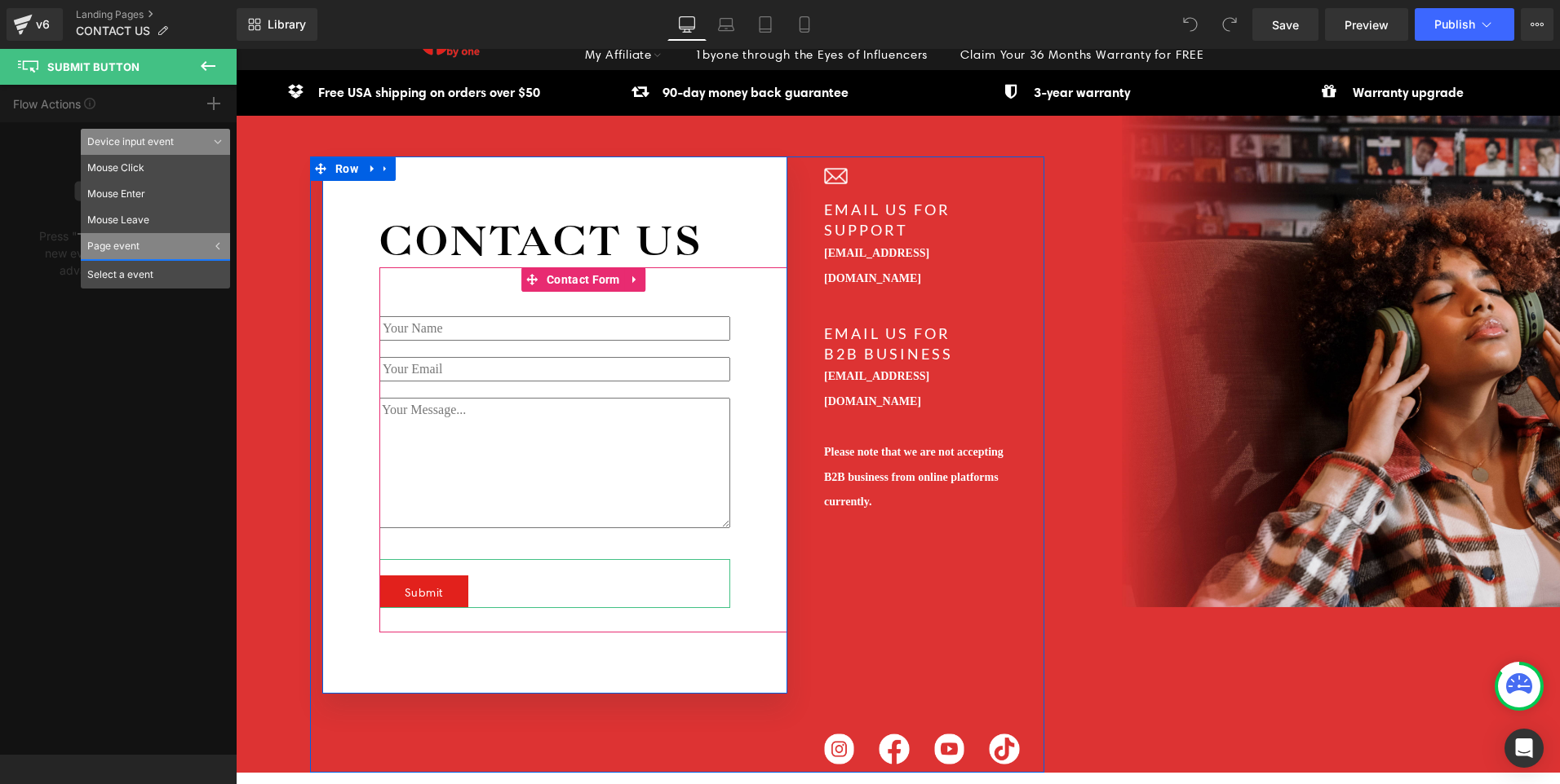
click at [208, 131] on div "Device input event" at bounding box center [155, 142] width 149 height 26
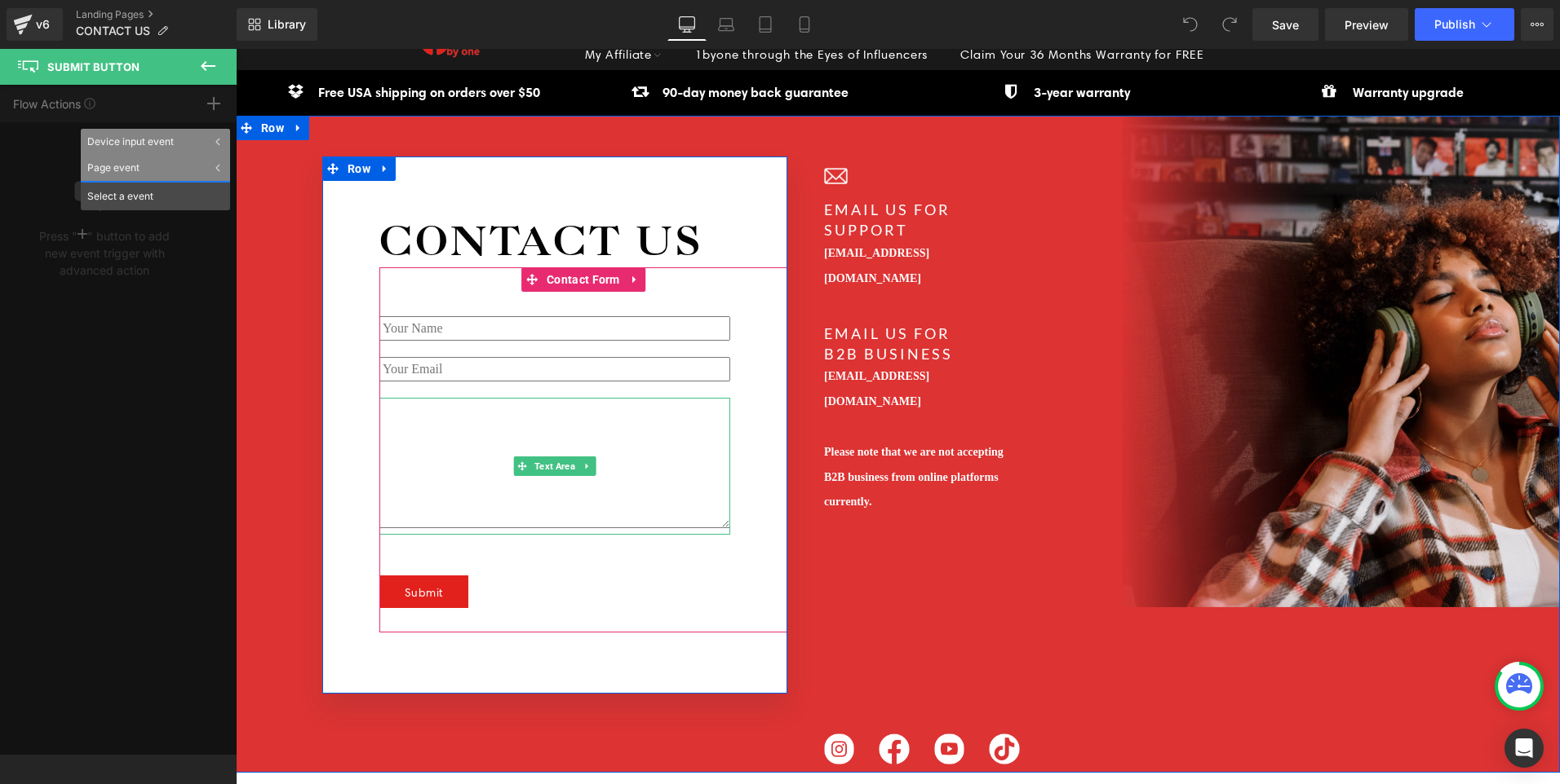
click at [479, 457] on textarea at bounding box center [554, 462] width 351 height 130
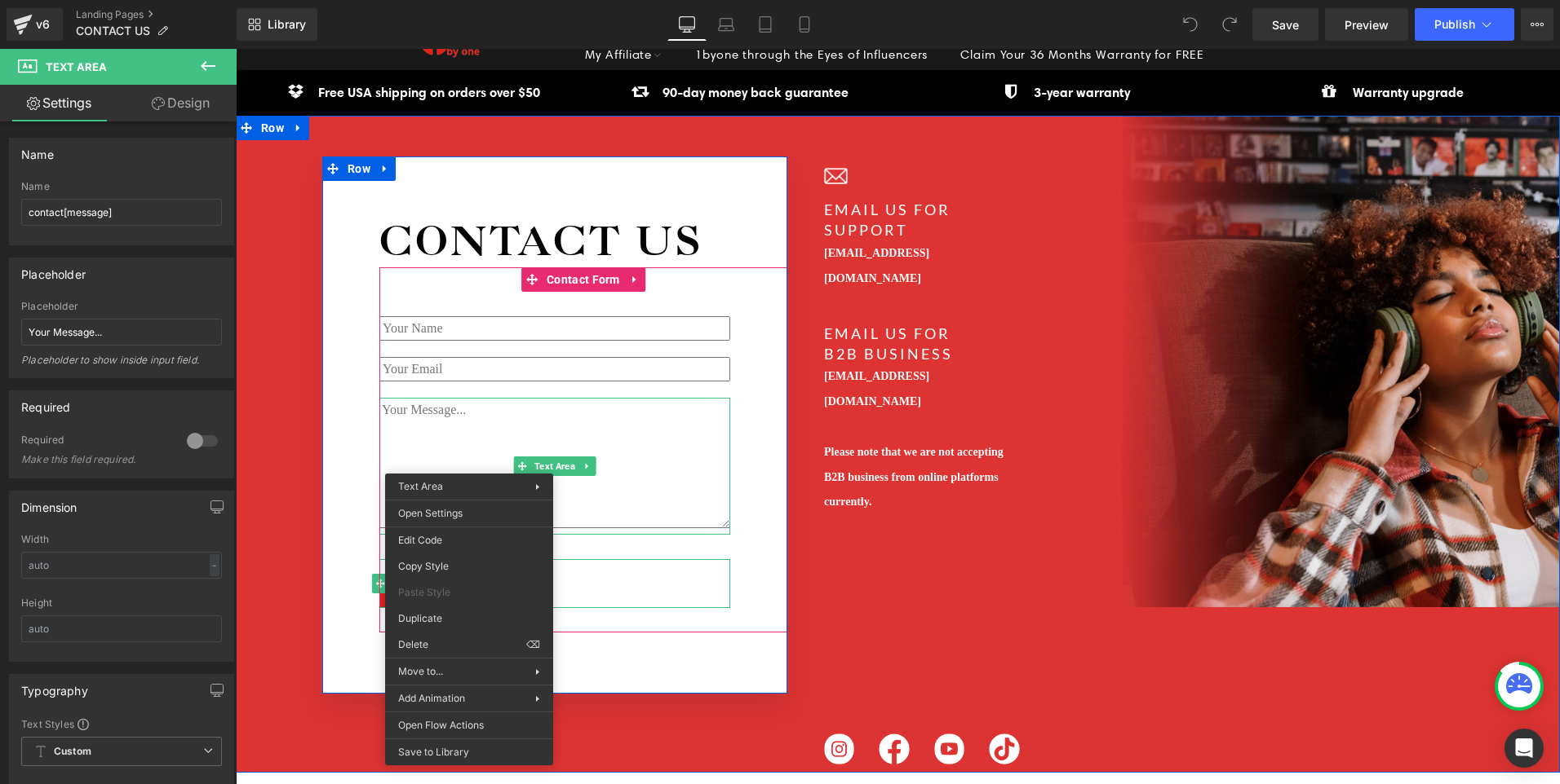
click at [628, 587] on div "Submit" at bounding box center [554, 584] width 351 height 49
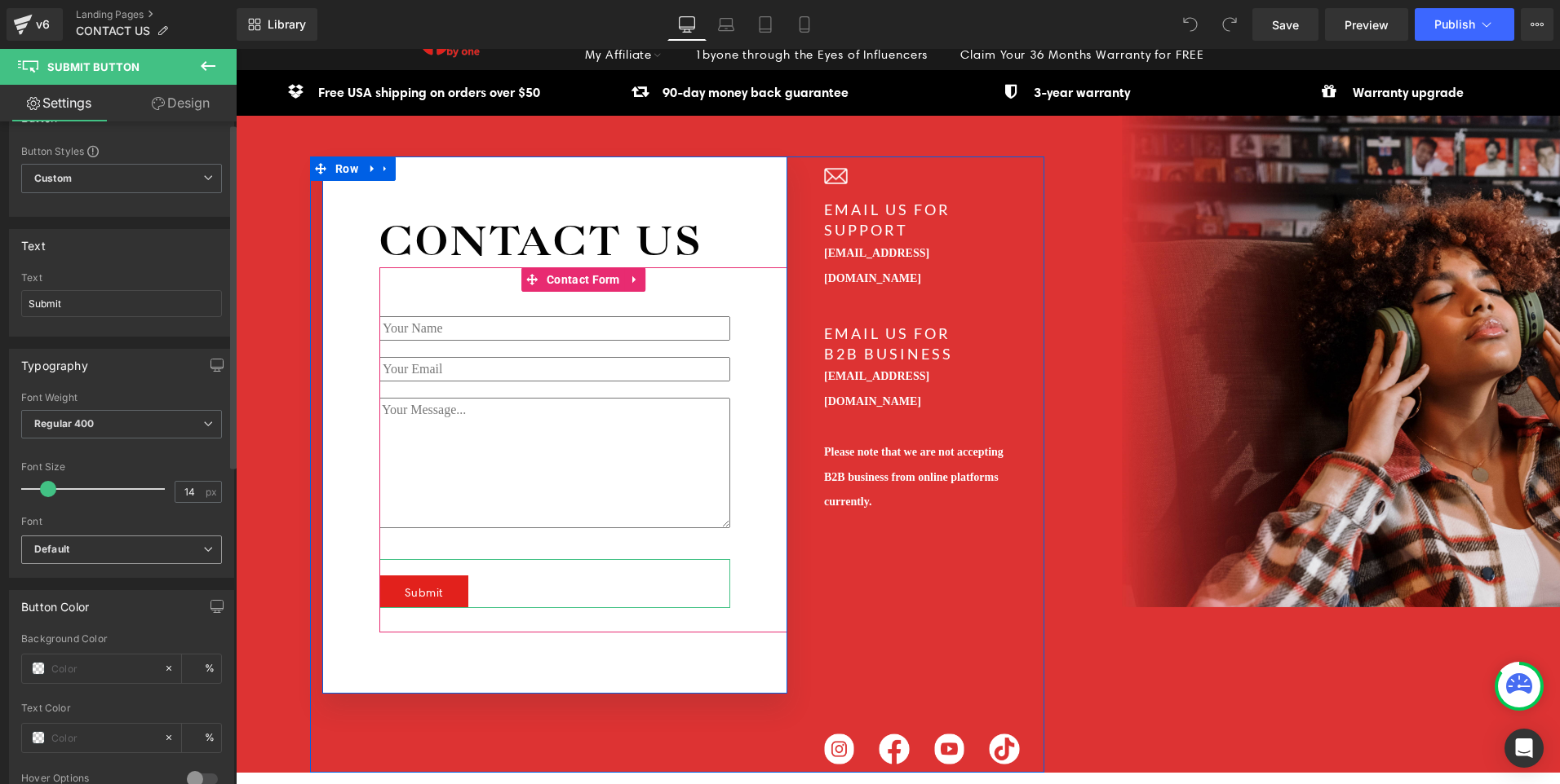
scroll to position [0, 0]
